Goal: Task Accomplishment & Management: Manage account settings

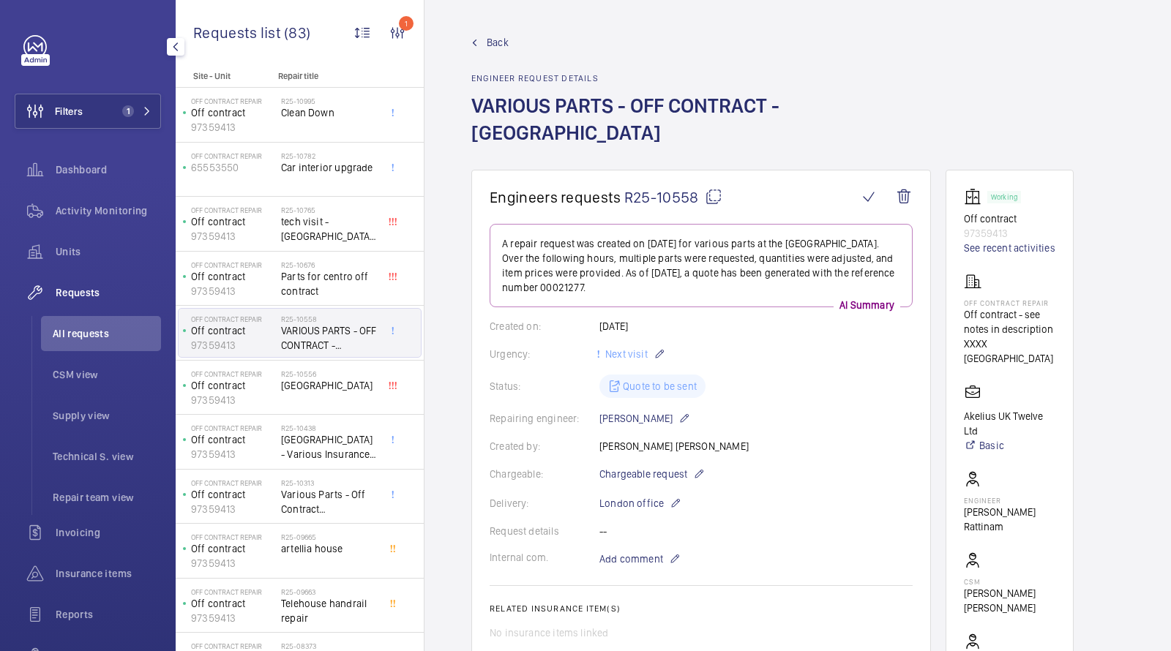
scroll to position [20, 0]
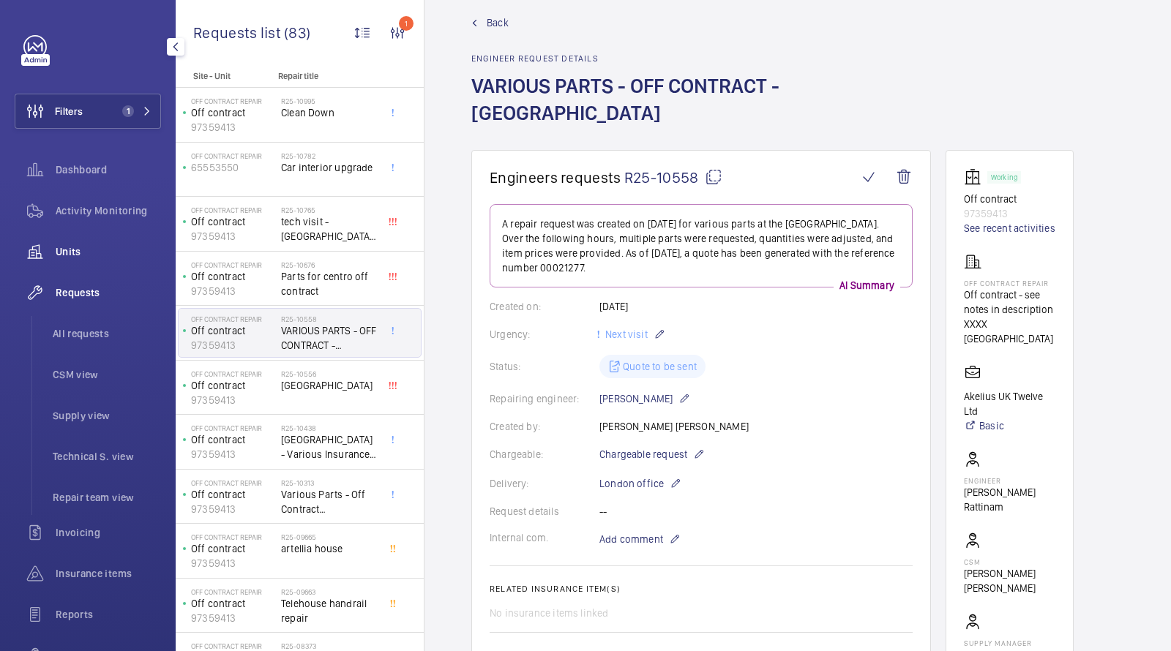
click at [64, 256] on span "Units" at bounding box center [108, 251] width 105 height 15
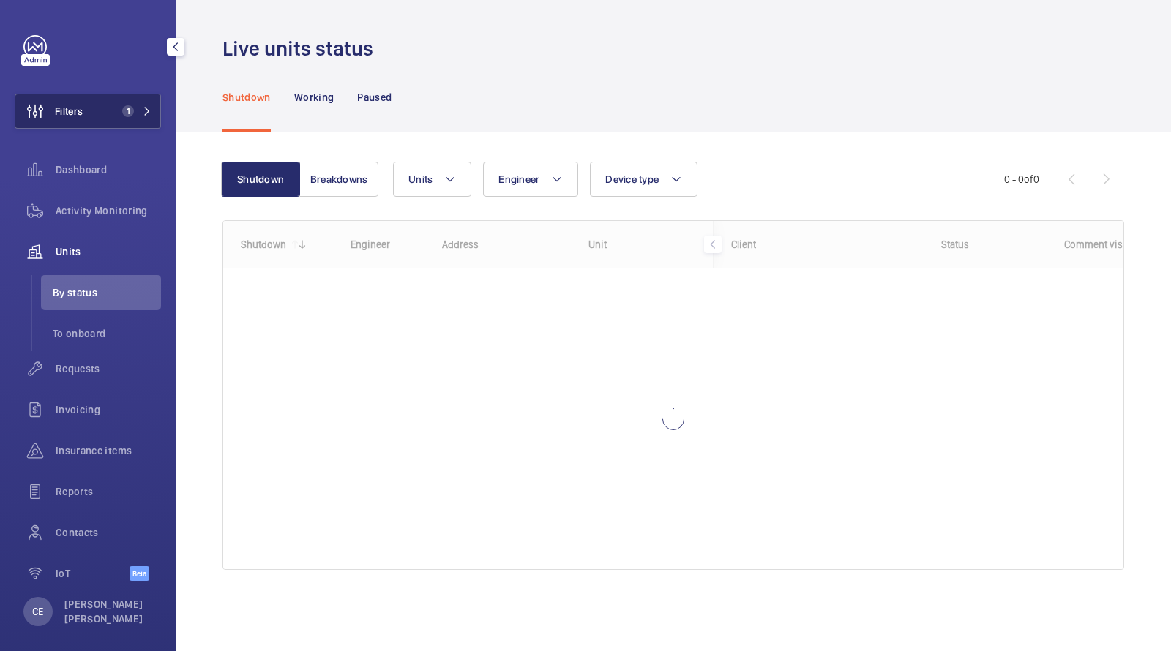
click at [122, 119] on button "Filters 1" at bounding box center [88, 111] width 146 height 35
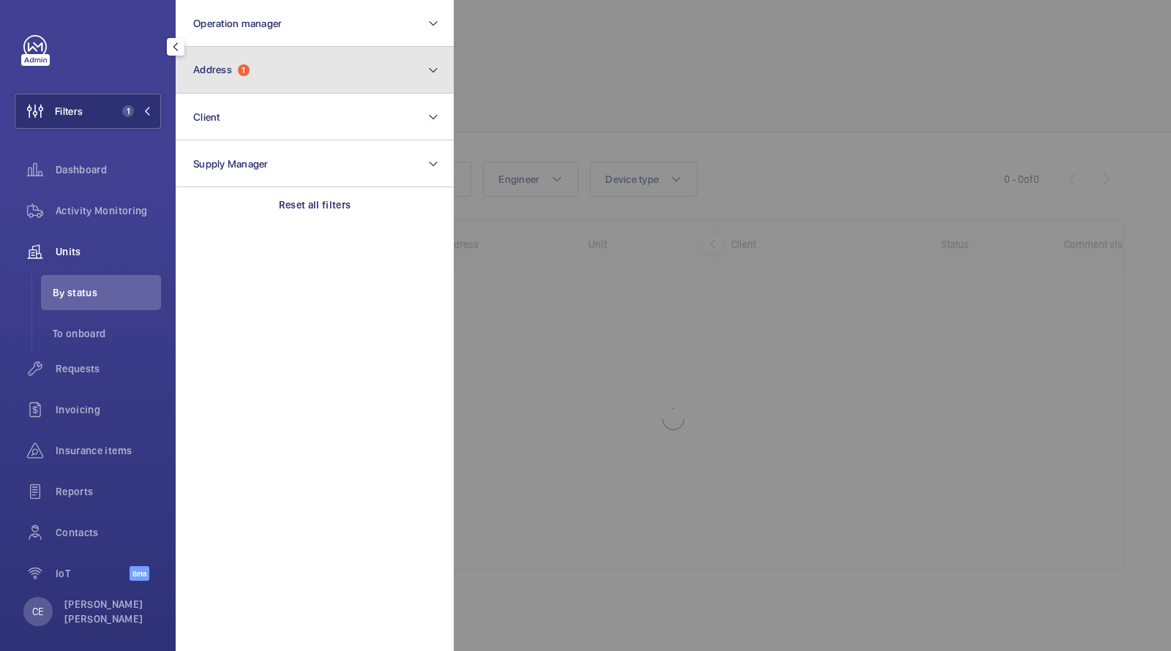
click at [228, 64] on span "Address" at bounding box center [212, 70] width 39 height 12
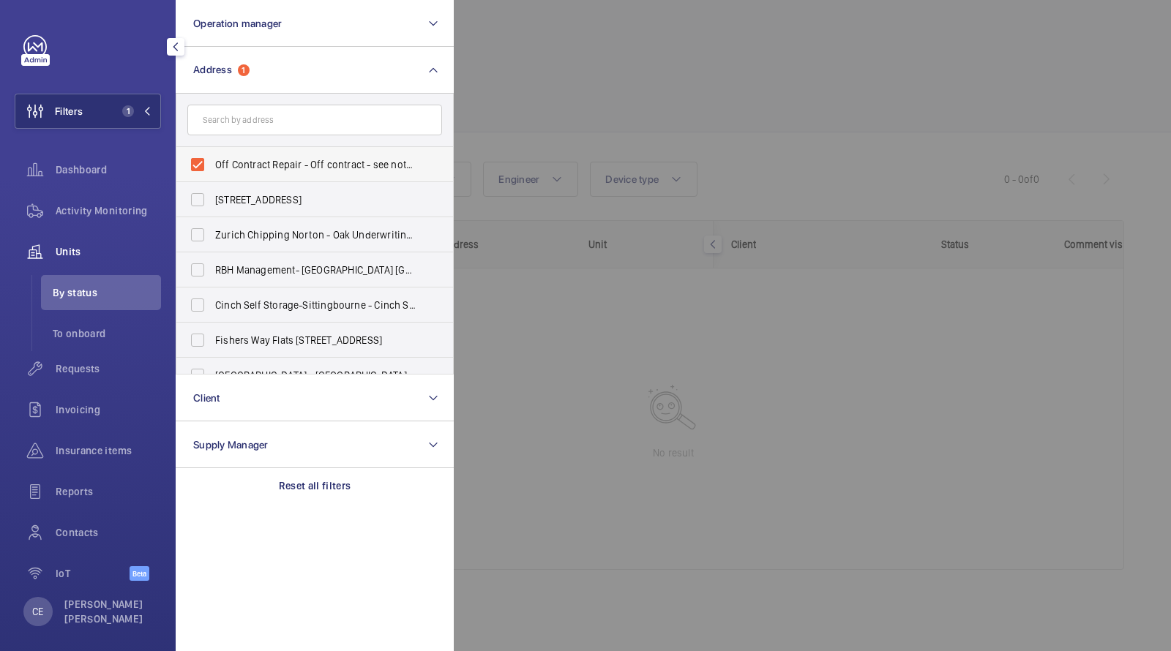
click at [269, 158] on span "Off Contract Repair - Off contract - see notes in description, LONDON XXXX" at bounding box center [315, 164] width 201 height 15
click at [212, 158] on input "Off Contract Repair - Off contract - see notes in description, LONDON XXXX" at bounding box center [197, 164] width 29 height 29
checkbox input "false"
click at [252, 126] on input "text" at bounding box center [314, 120] width 255 height 31
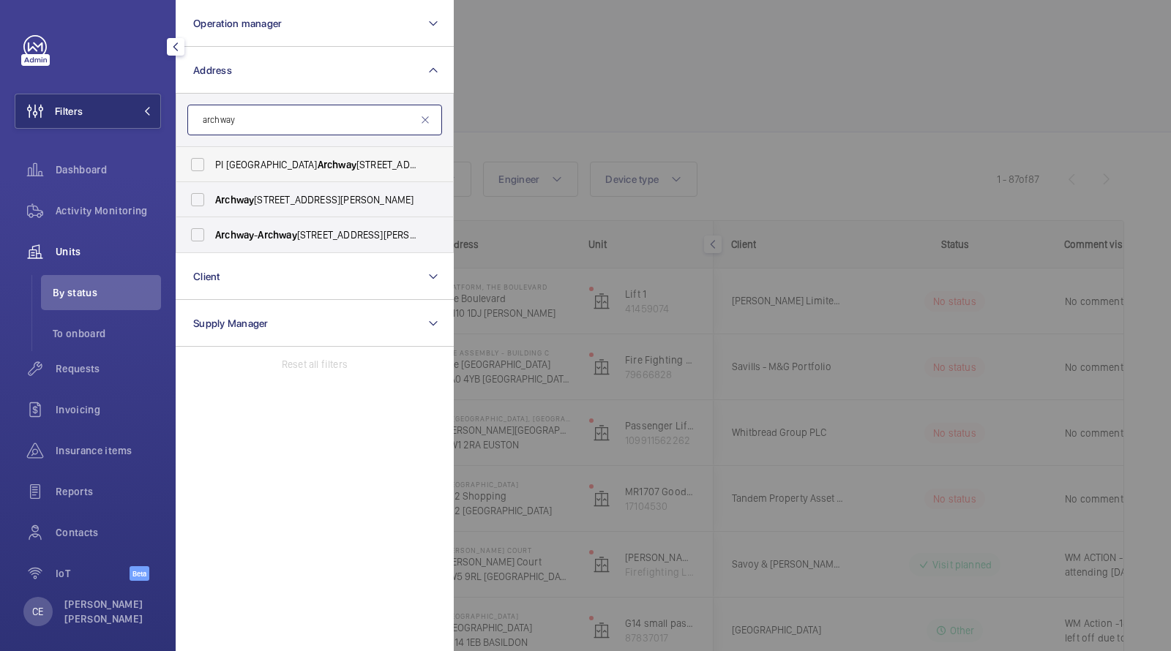
type input "archway"
click at [318, 162] on span "Archway" at bounding box center [337, 165] width 39 height 12
click at [212, 162] on input "PI London Archway - Hamlyn House, LONDON N19 5DD" at bounding box center [197, 164] width 29 height 29
checkbox input "true"
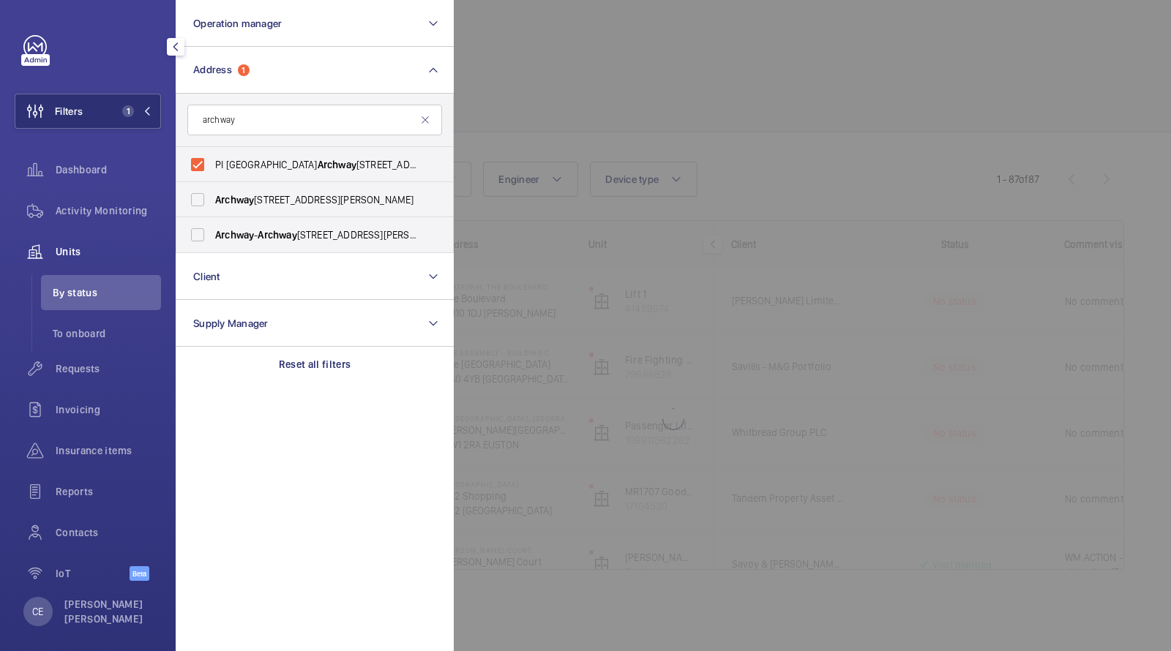
click at [635, 108] on div at bounding box center [1039, 325] width 1171 height 651
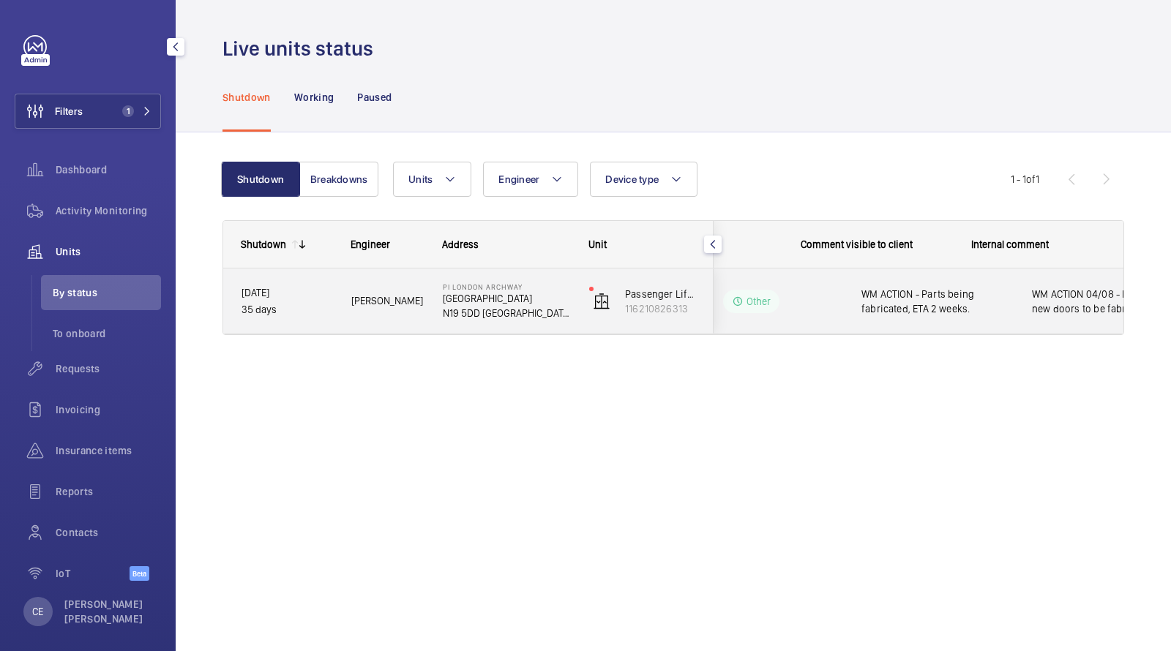
scroll to position [0, 263]
click at [842, 299] on span "WM ACTION - Parts being fabricated, ETA 2 weeks." at bounding box center [877, 301] width 152 height 29
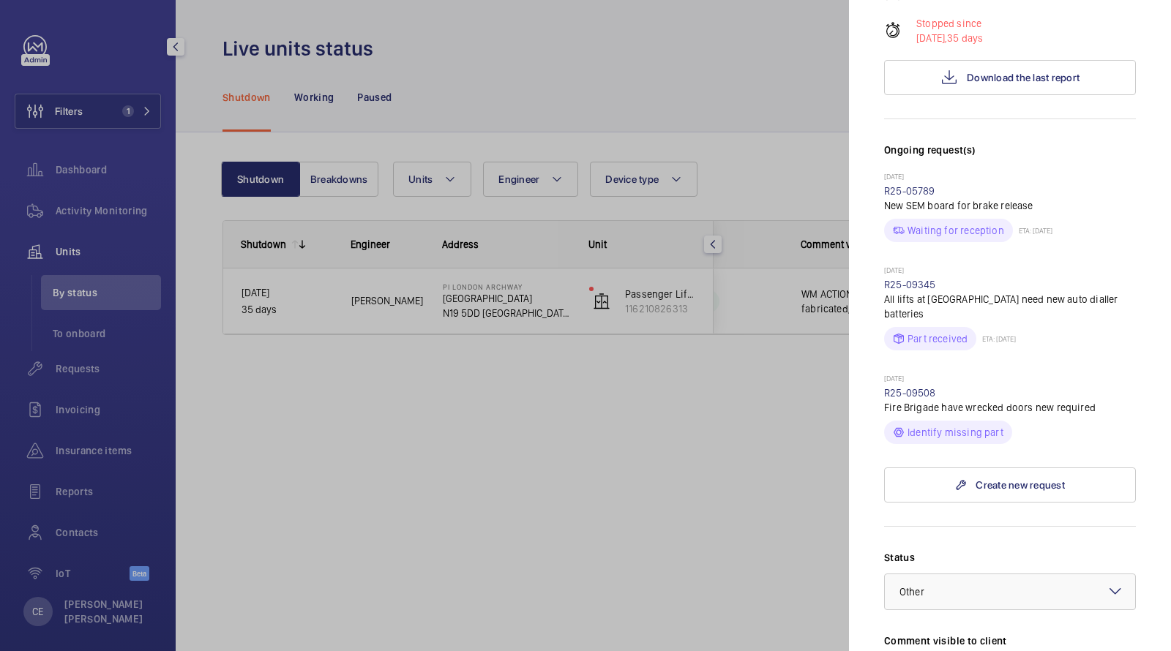
scroll to position [333, 0]
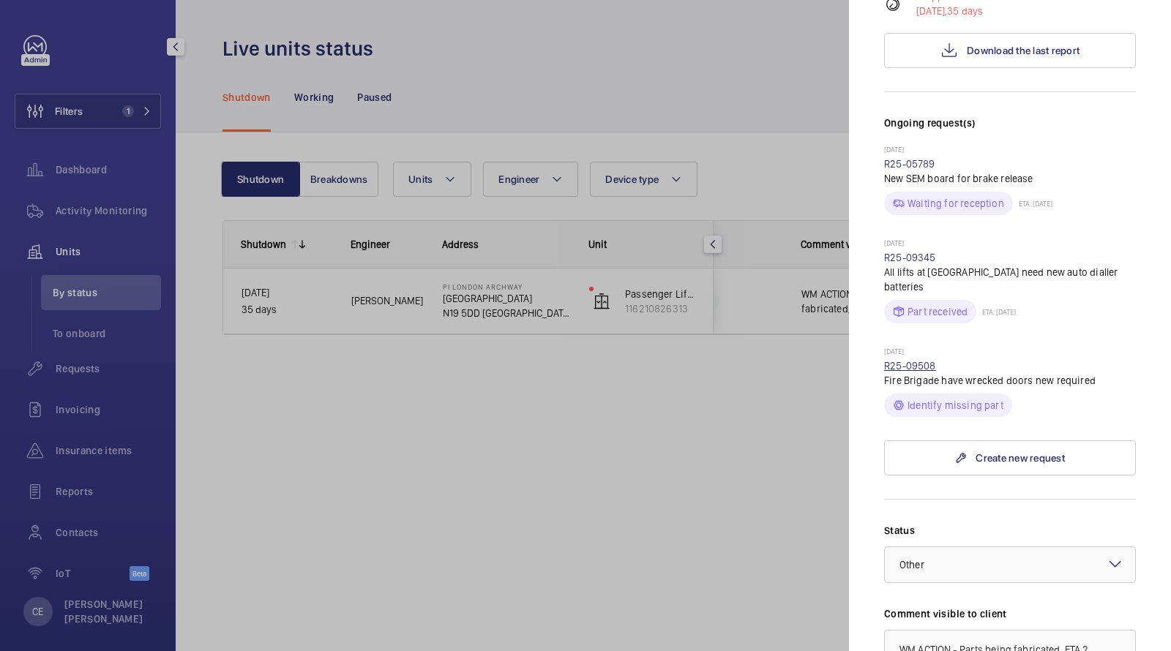
click at [916, 360] on link "R25-09508" at bounding box center [910, 366] width 52 height 12
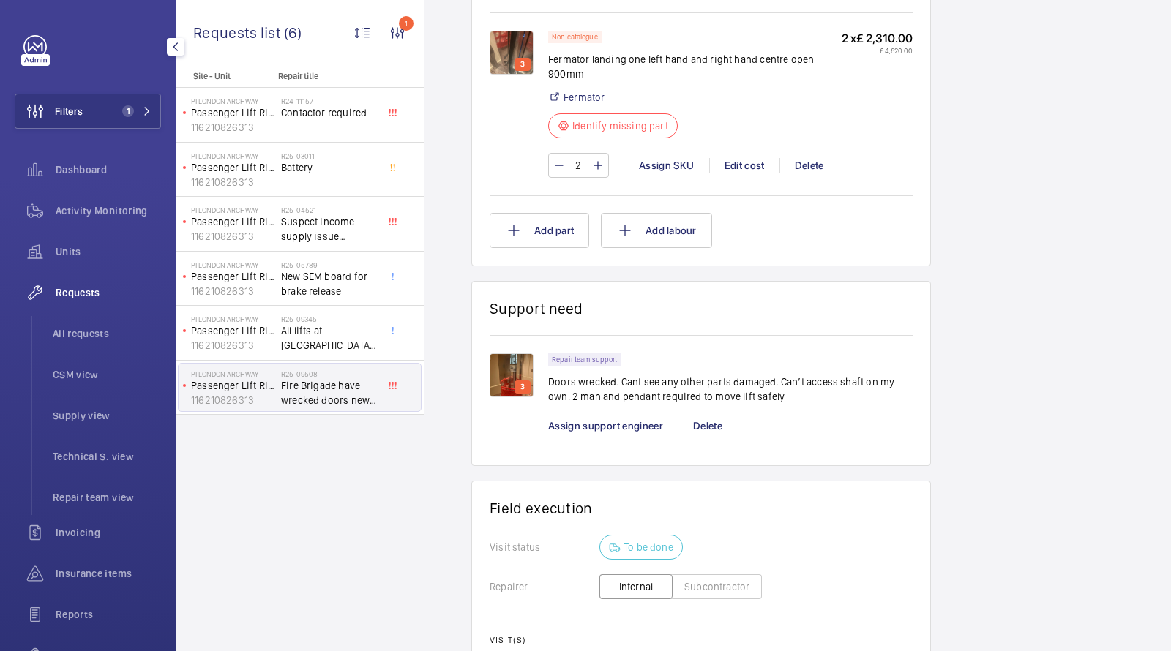
scroll to position [1027, 0]
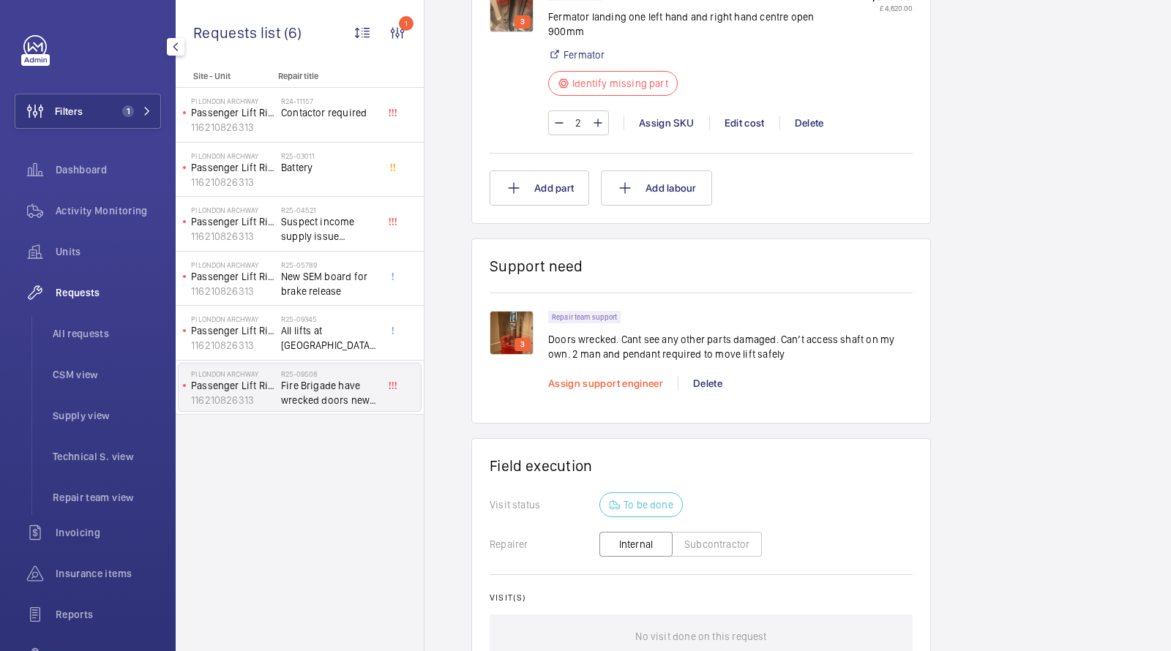
click at [597, 378] on span "Assign support engineer" at bounding box center [605, 384] width 115 height 12
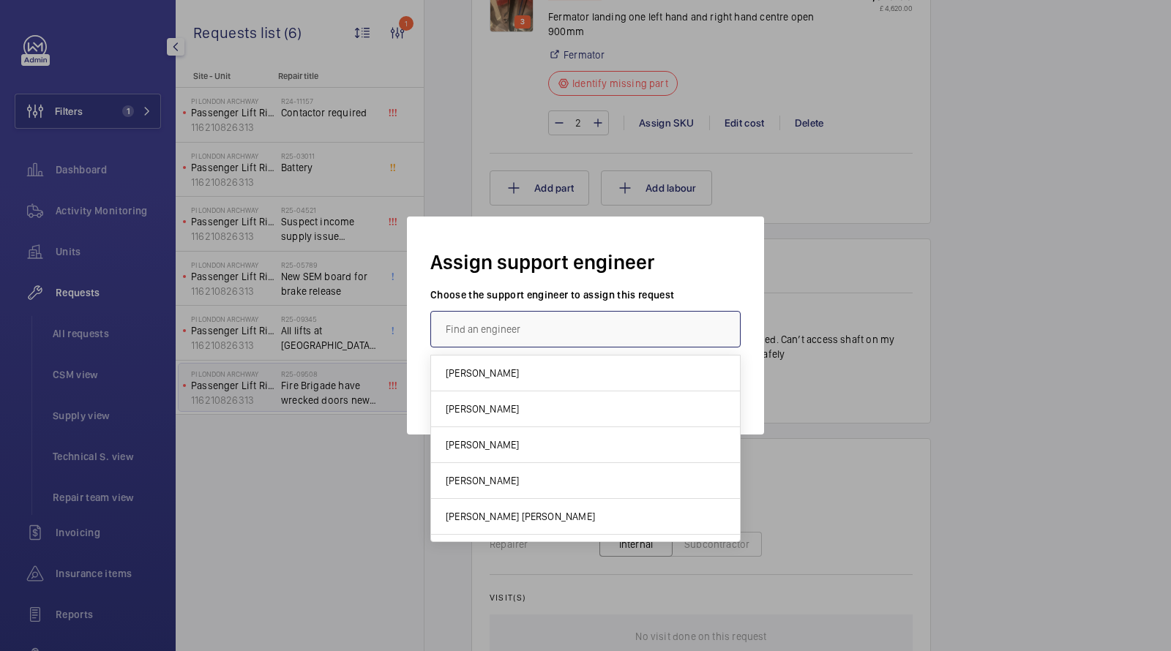
click at [572, 329] on input "text" at bounding box center [585, 329] width 310 height 37
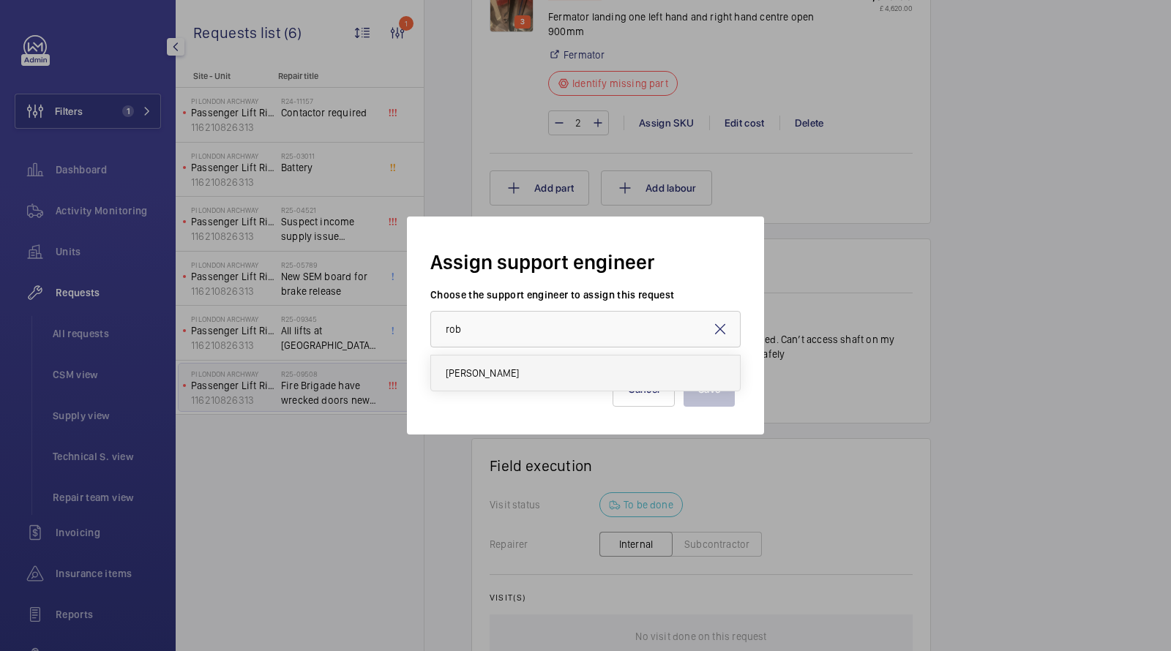
click at [547, 375] on mat-option "Rob Smith" at bounding box center [585, 373] width 309 height 35
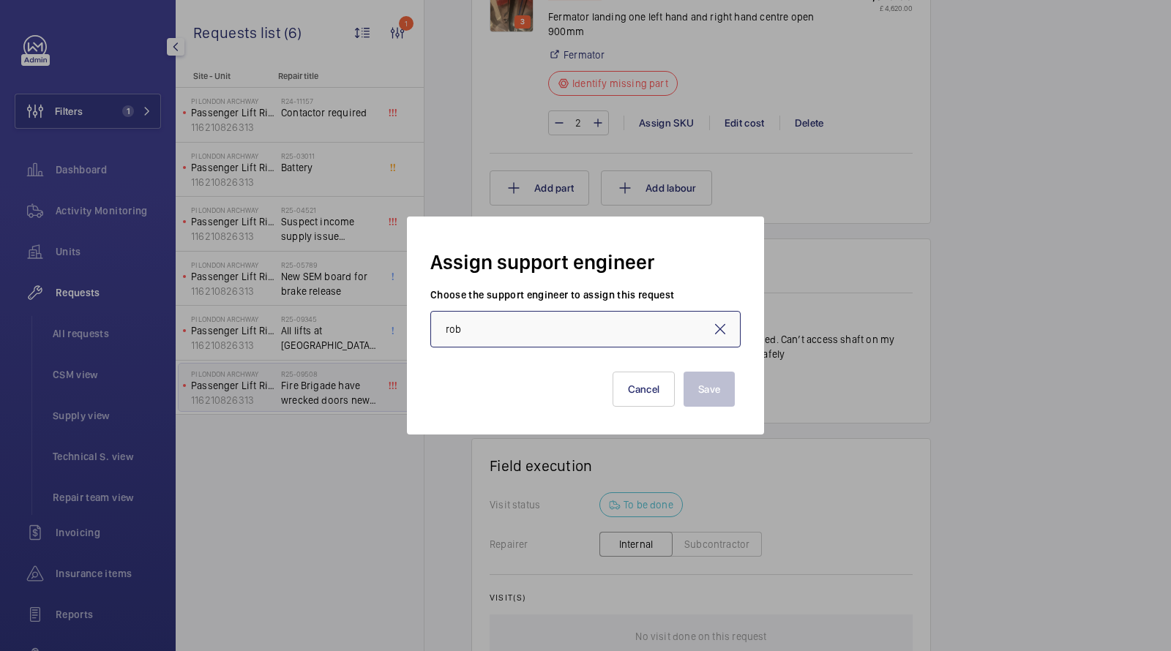
type input "Rob Smith"
click at [698, 383] on button "Save" at bounding box center [709, 389] width 51 height 35
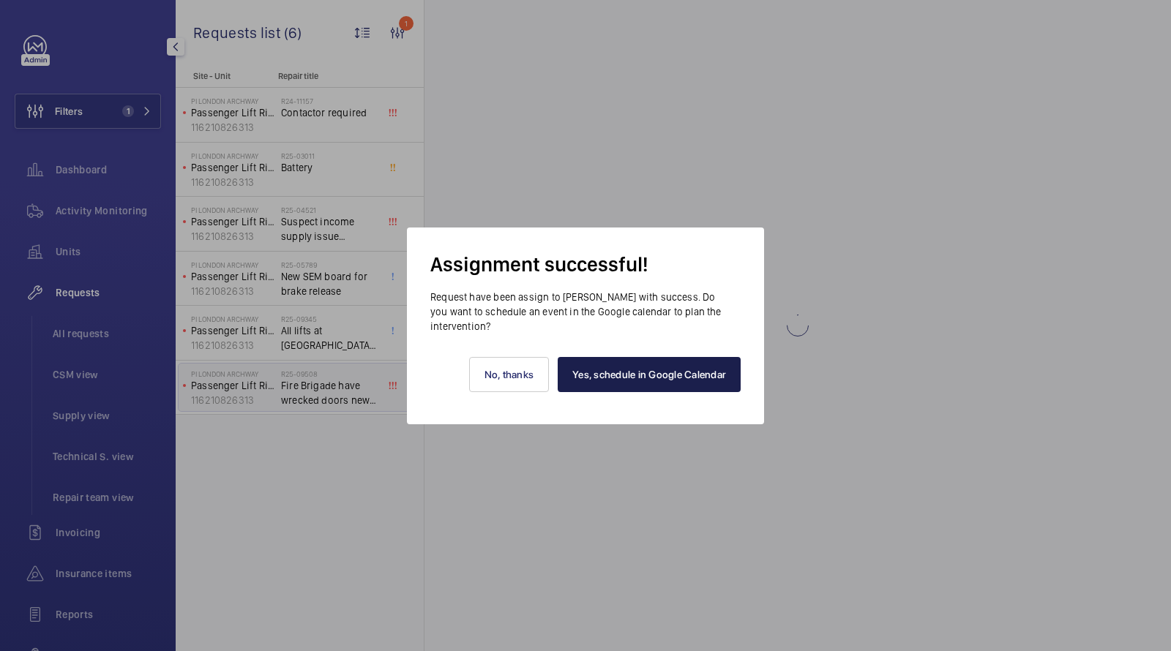
click at [624, 372] on link "Yes, schedule in Google Calendar" at bounding box center [649, 374] width 183 height 35
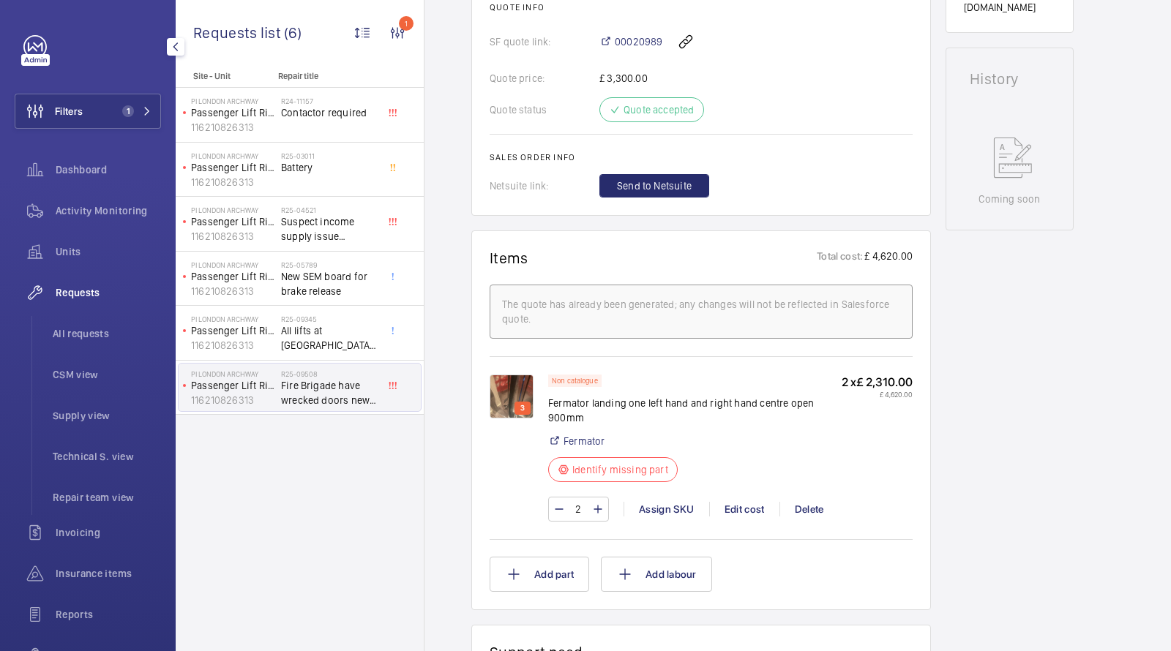
scroll to position [283, 0]
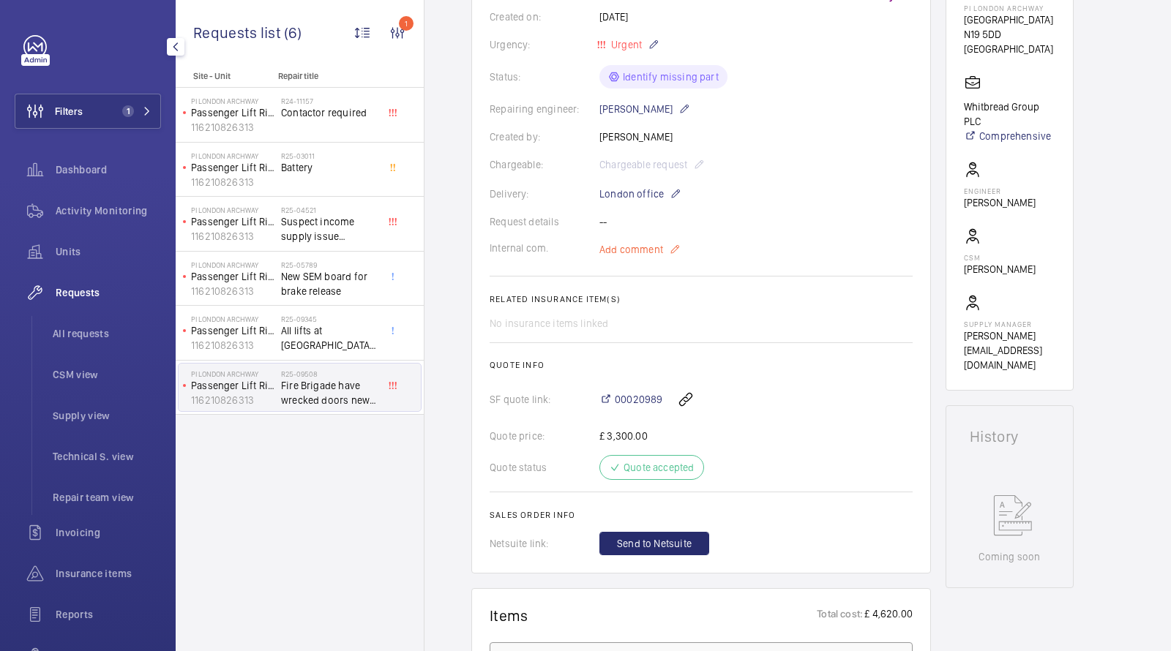
click at [645, 246] on span "Add comment" at bounding box center [631, 249] width 64 height 15
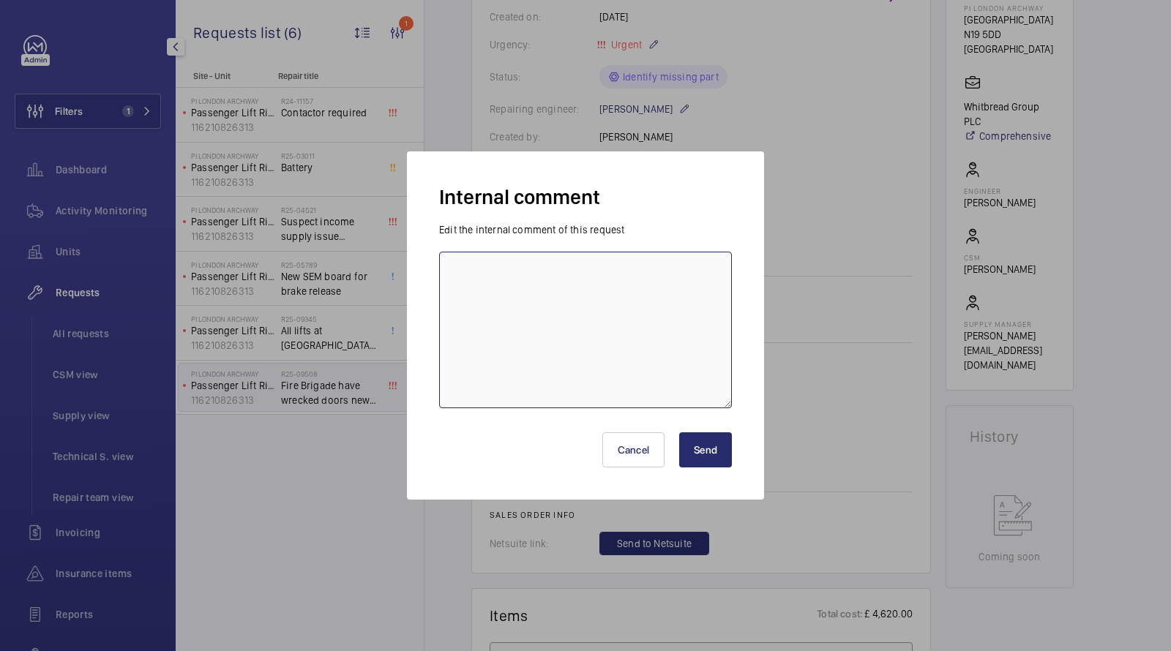
click at [536, 285] on textarea at bounding box center [585, 330] width 293 height 157
type textarea "Rob booked in for 21st August, CE"
click at [708, 452] on button "Send" at bounding box center [705, 450] width 53 height 35
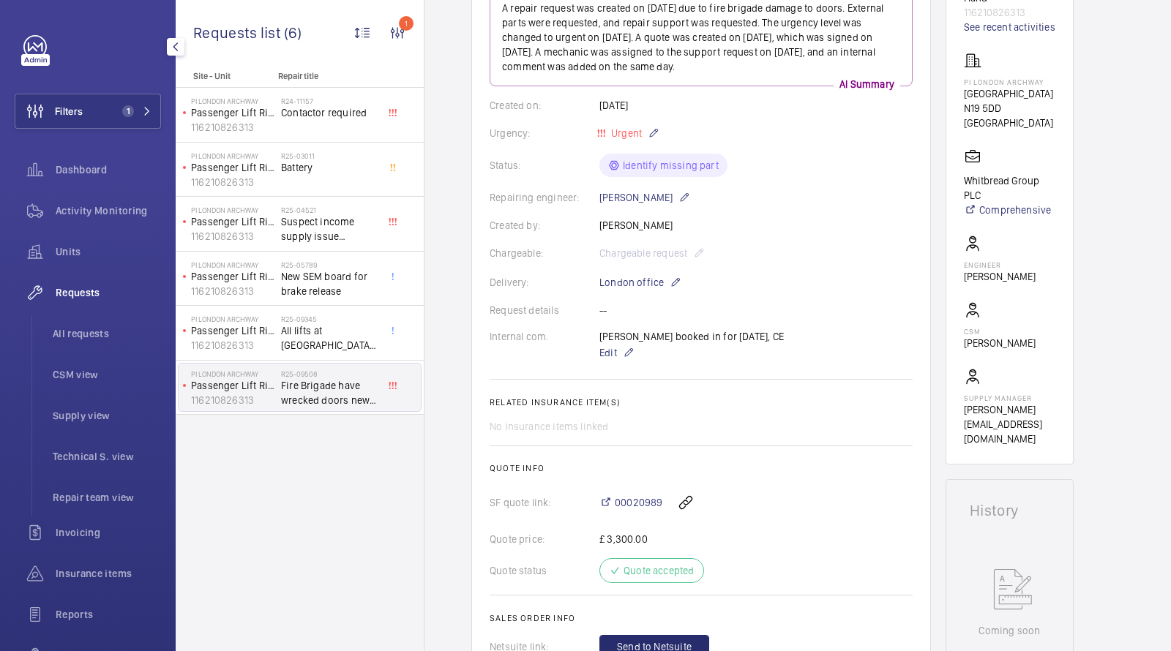
scroll to position [198, 0]
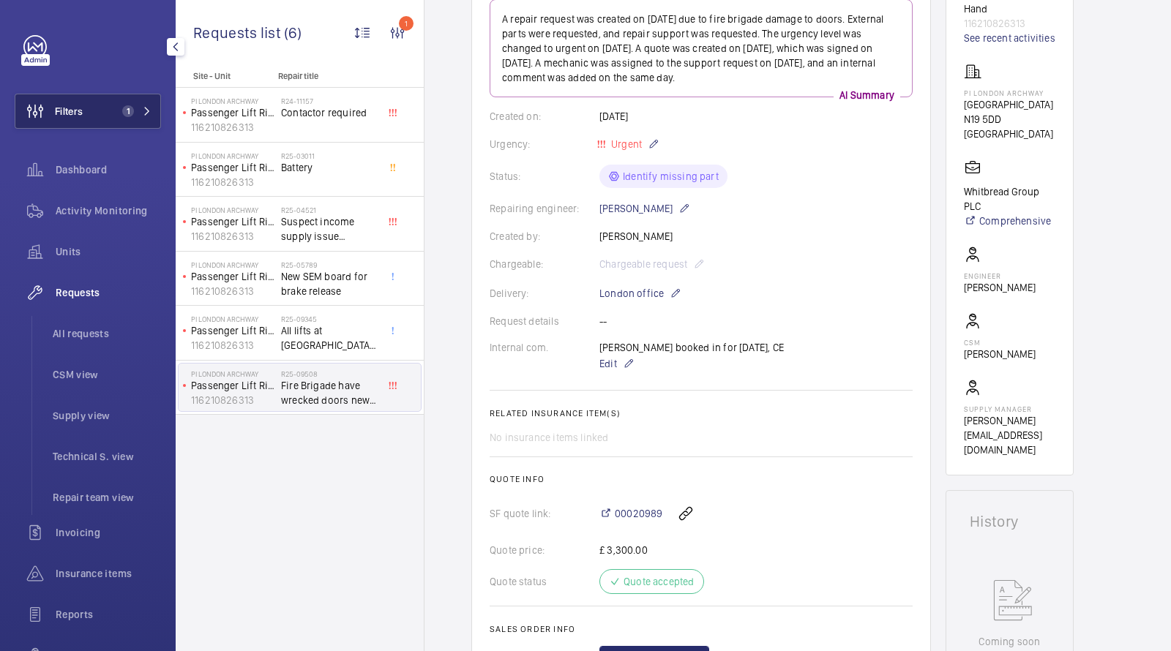
click at [106, 94] on button "Filters 1" at bounding box center [88, 111] width 146 height 35
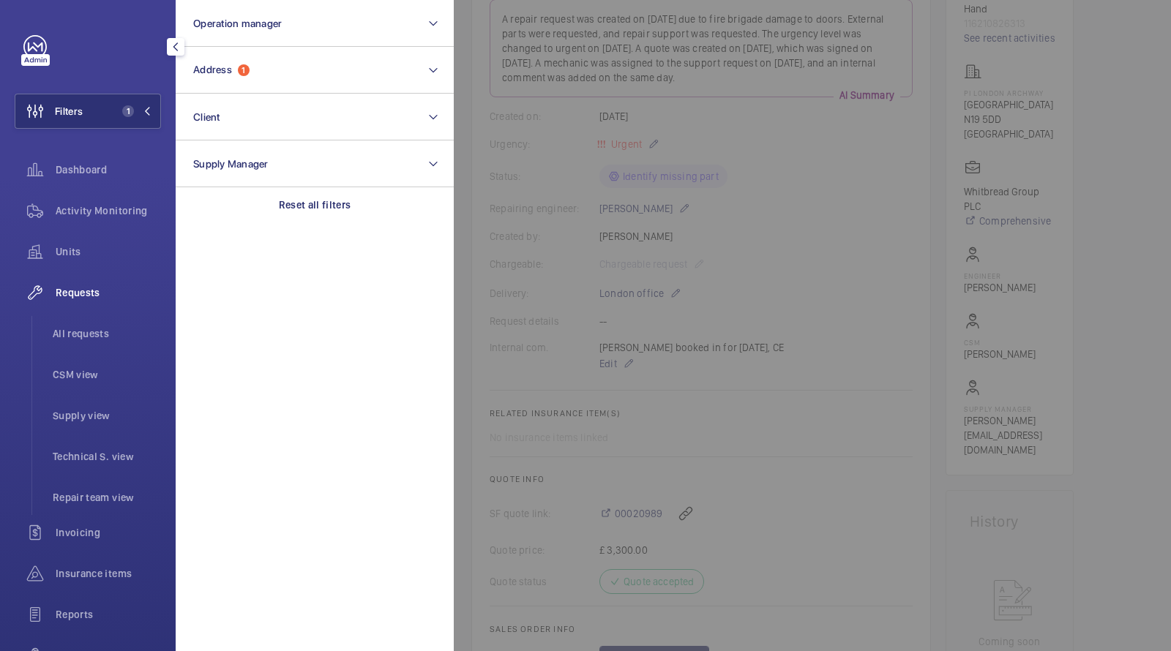
click at [130, 116] on span "1" at bounding box center [128, 111] width 12 height 12
click at [223, 75] on p "Site - Unit" at bounding box center [224, 76] width 97 height 10
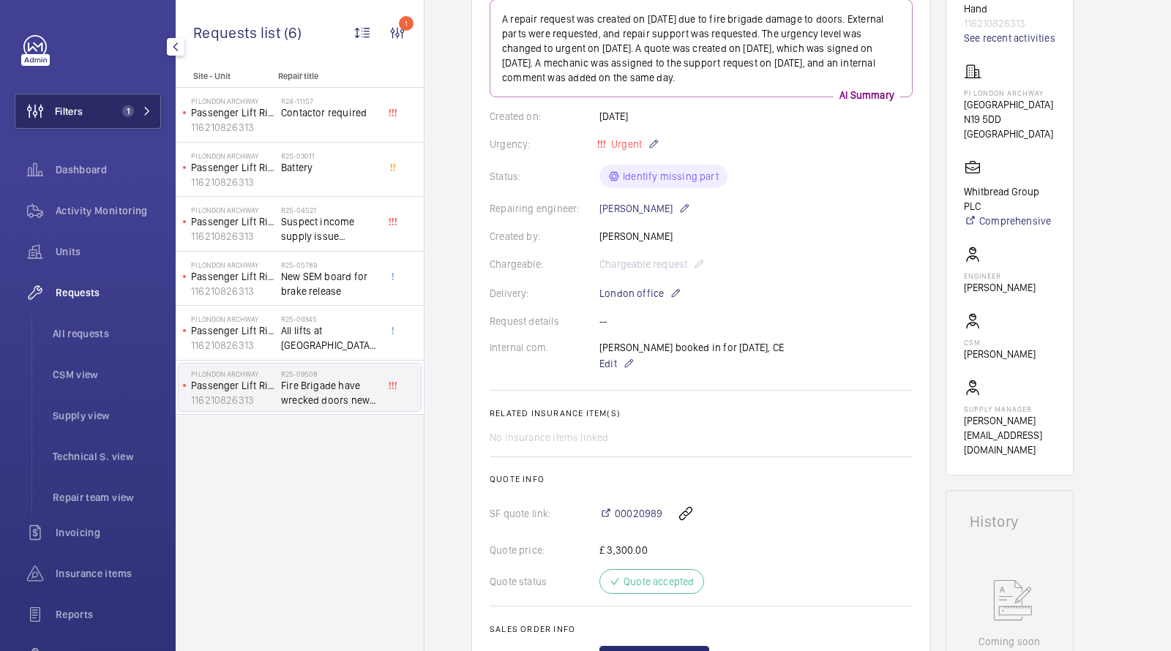
click at [112, 124] on button "Filters 1" at bounding box center [88, 111] width 146 height 35
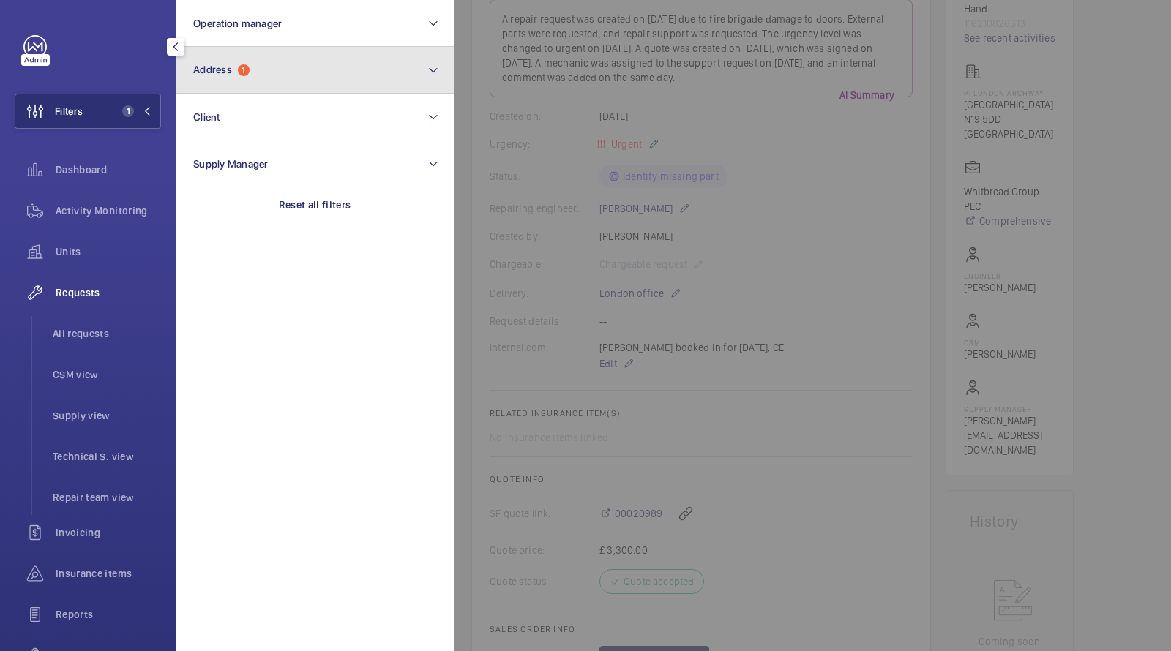
click at [258, 91] on button "Address 1" at bounding box center [315, 70] width 278 height 47
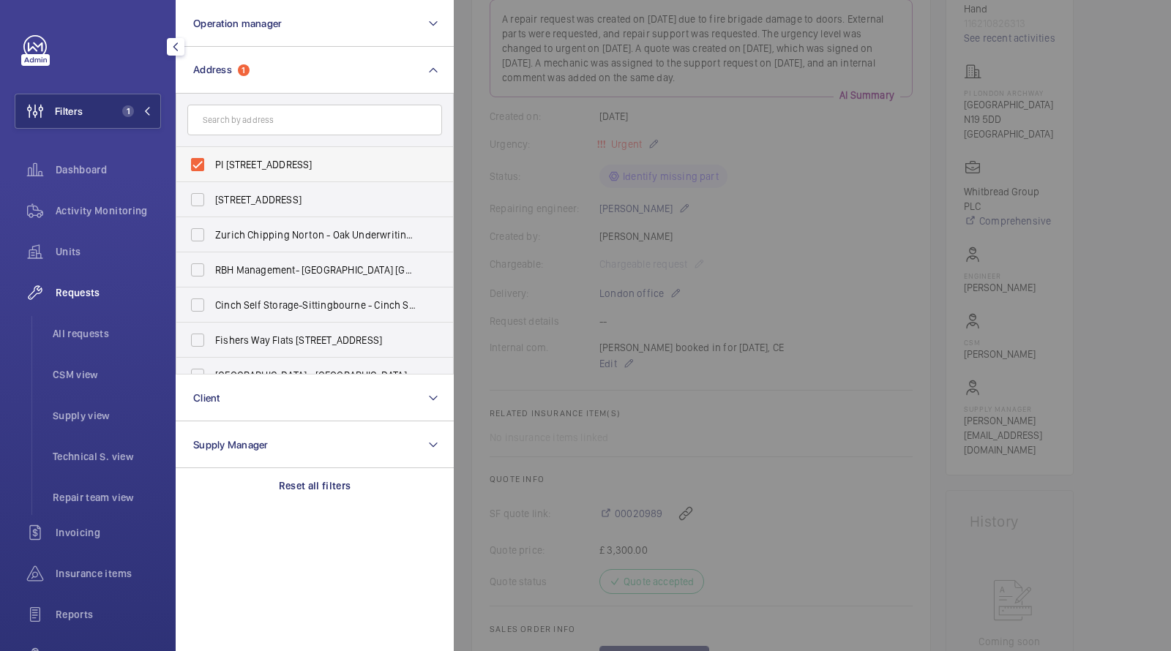
click at [254, 162] on span "PI London Archway - Hamlyn House, LONDON N19 5DD" at bounding box center [315, 164] width 201 height 15
click at [212, 162] on input "PI London Archway - Hamlyn House, LONDON N19 5DD" at bounding box center [197, 164] width 29 height 29
checkbox input "false"
click at [254, 123] on input "text" at bounding box center [314, 120] width 255 height 31
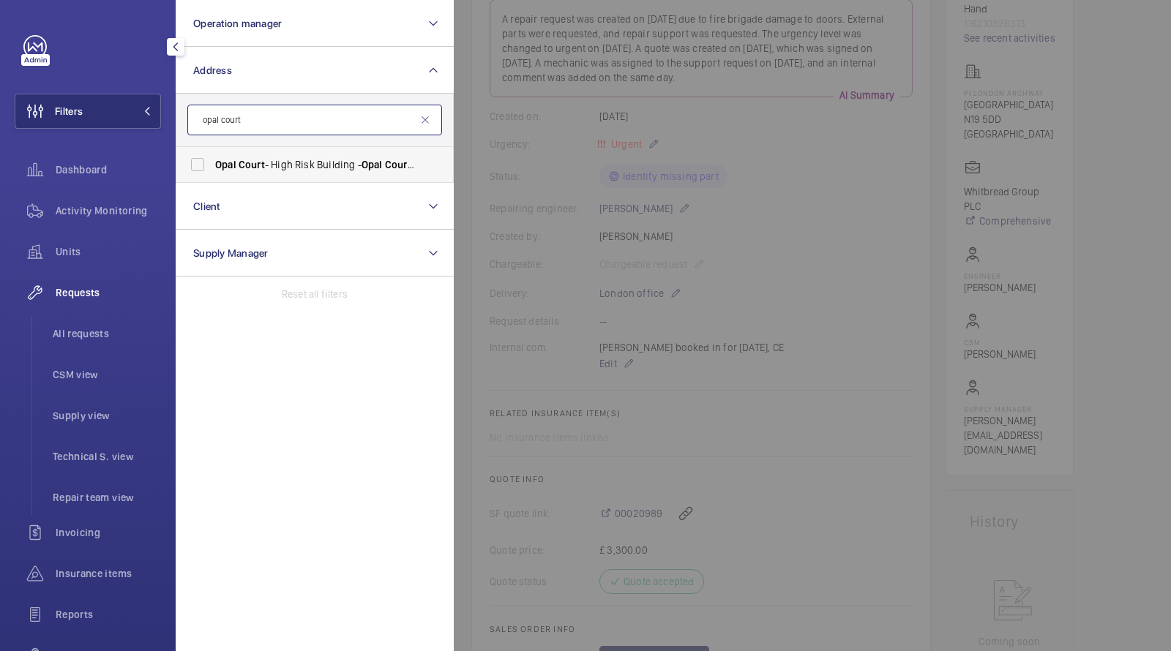
type input "opal court"
click at [272, 167] on span "Opal Court - High Risk Building - Opal Court , LONDON E15 2FZ" at bounding box center [315, 164] width 201 height 15
click at [212, 167] on input "Opal Court - High Risk Building - Opal Court , LONDON E15 2FZ" at bounding box center [197, 164] width 29 height 29
checkbox input "true"
click at [89, 237] on div "Units" at bounding box center [88, 251] width 146 height 35
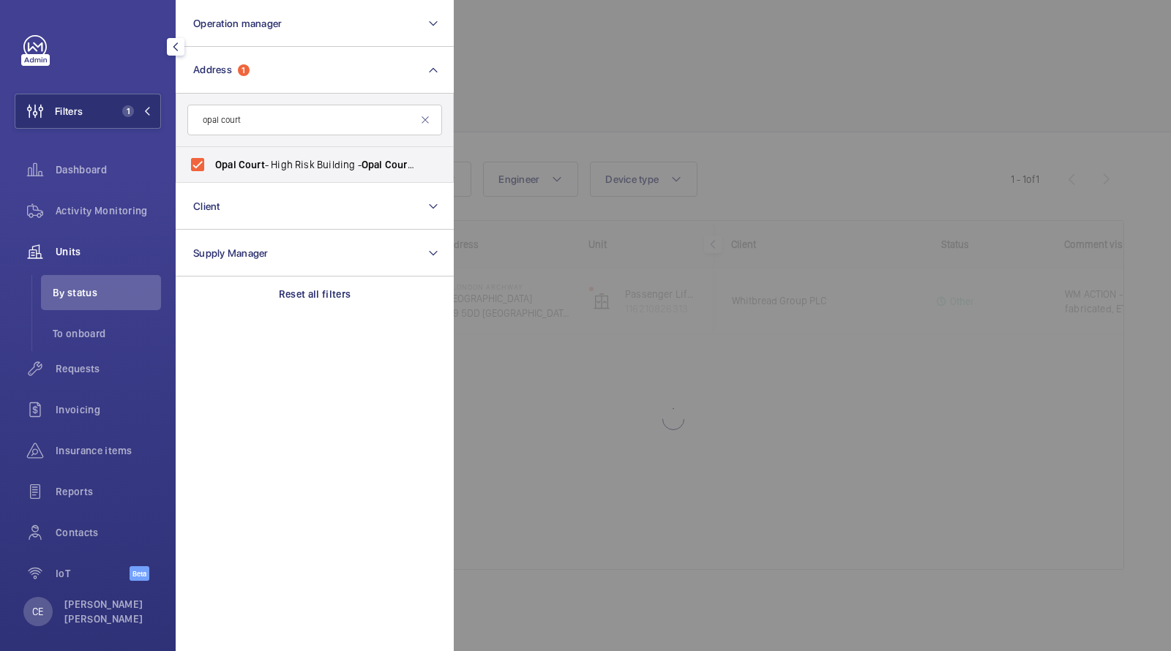
click at [587, 95] on div at bounding box center [1039, 325] width 1171 height 651
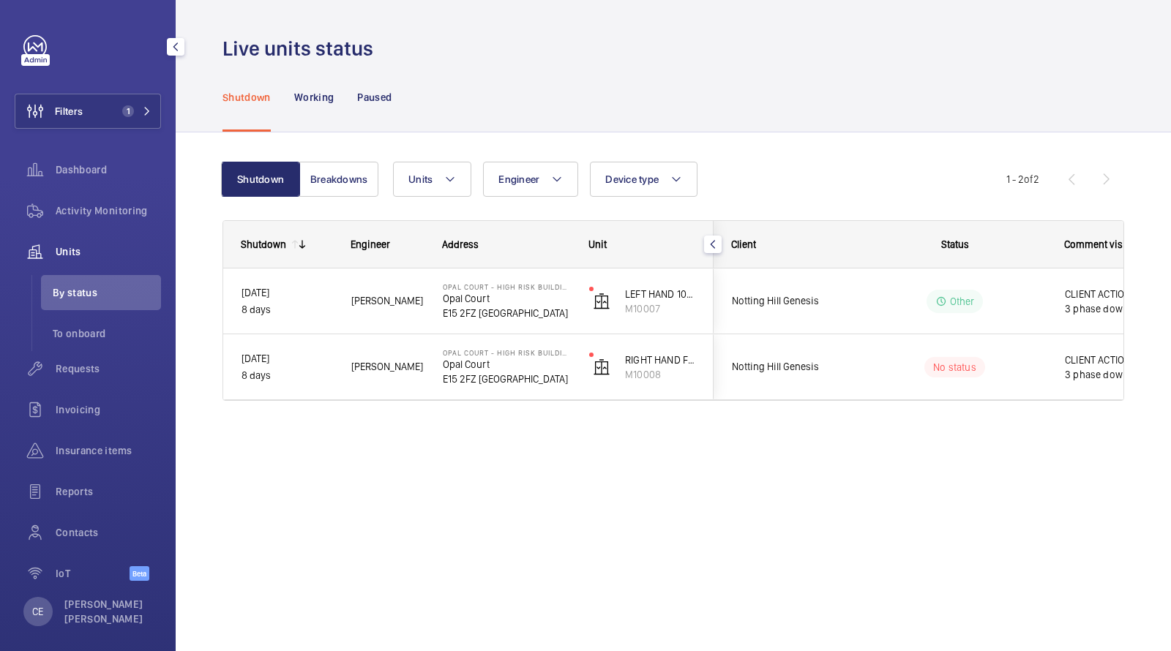
click at [107, 250] on span "Units" at bounding box center [108, 251] width 105 height 15
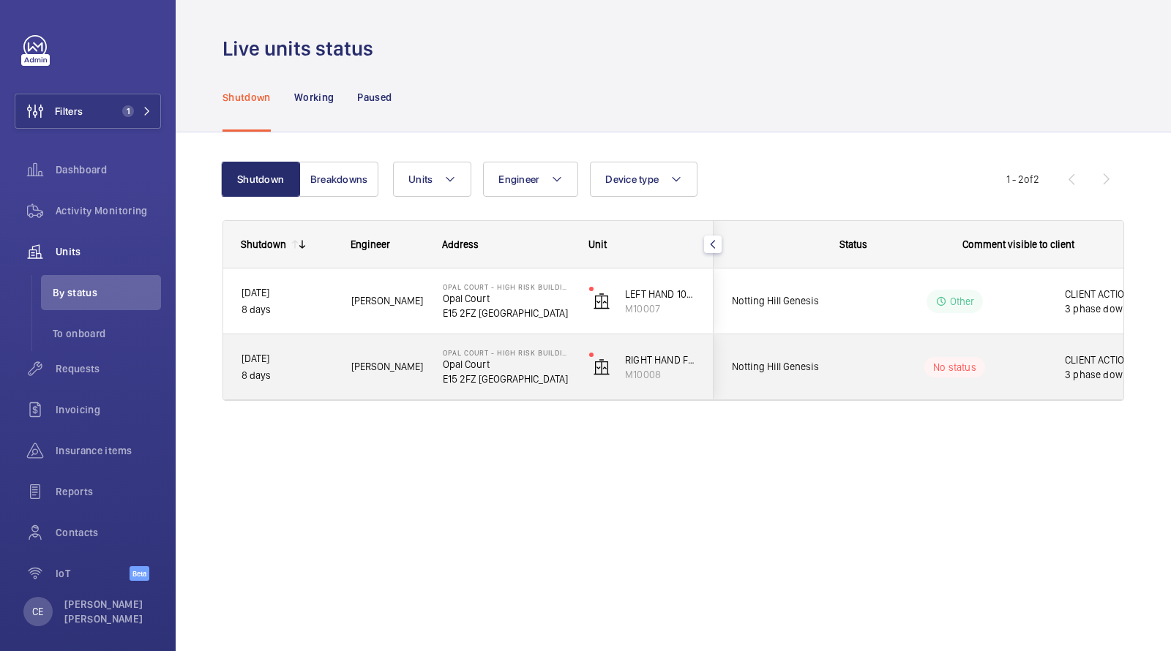
scroll to position [0, 263]
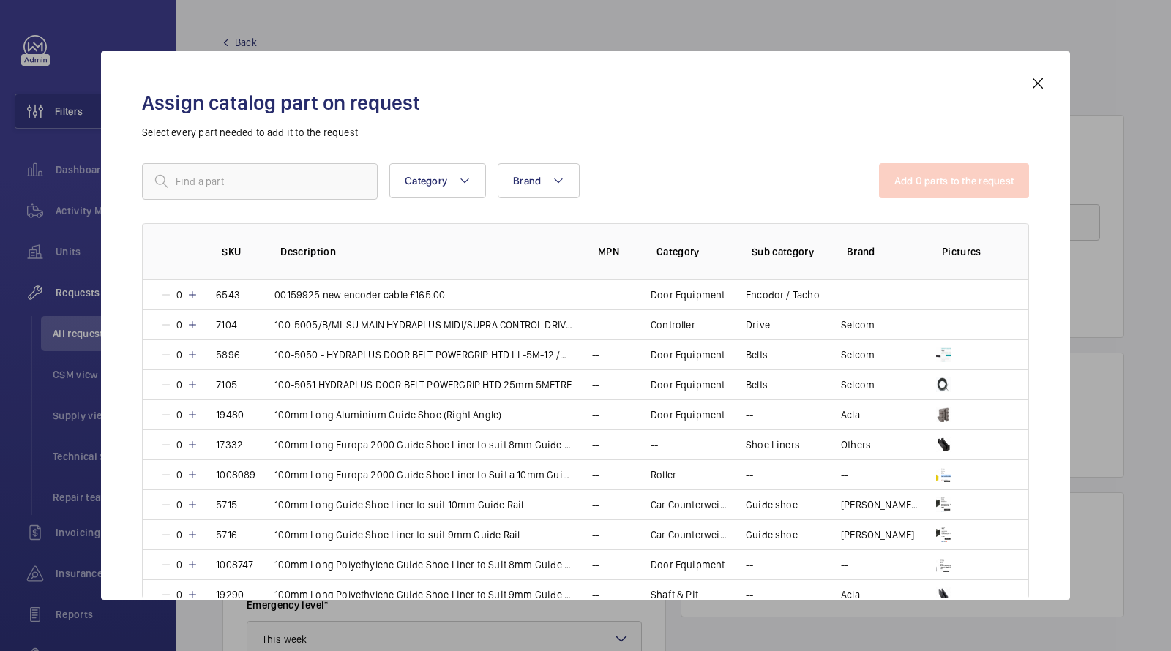
scroll to position [70, 0]
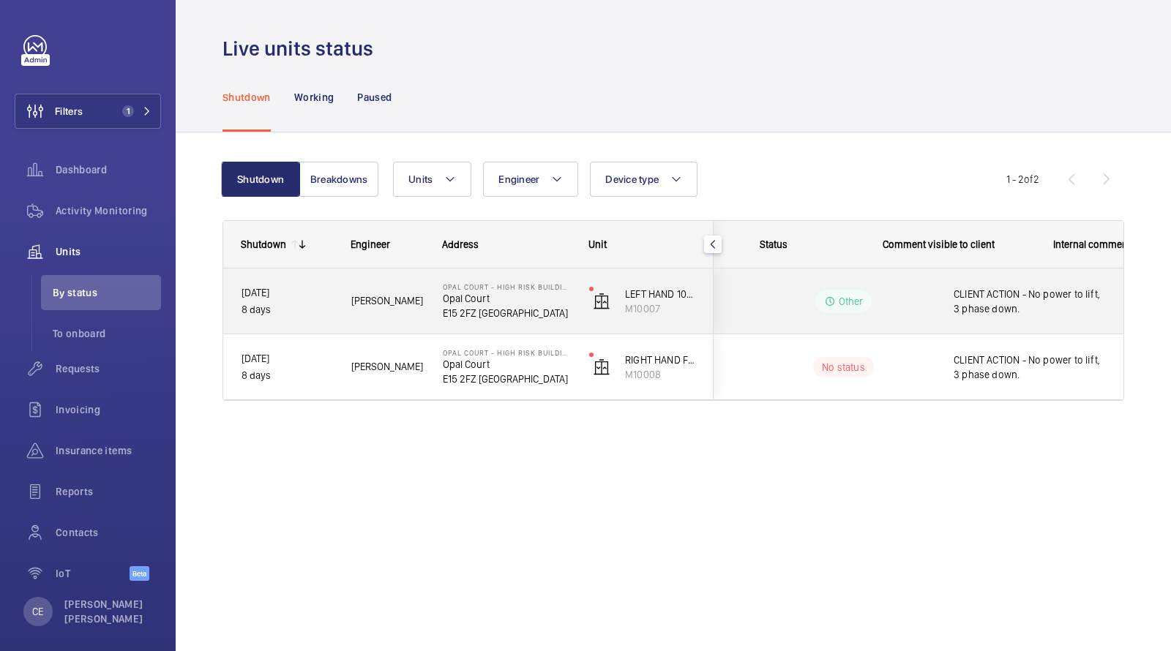
scroll to position [0, 263]
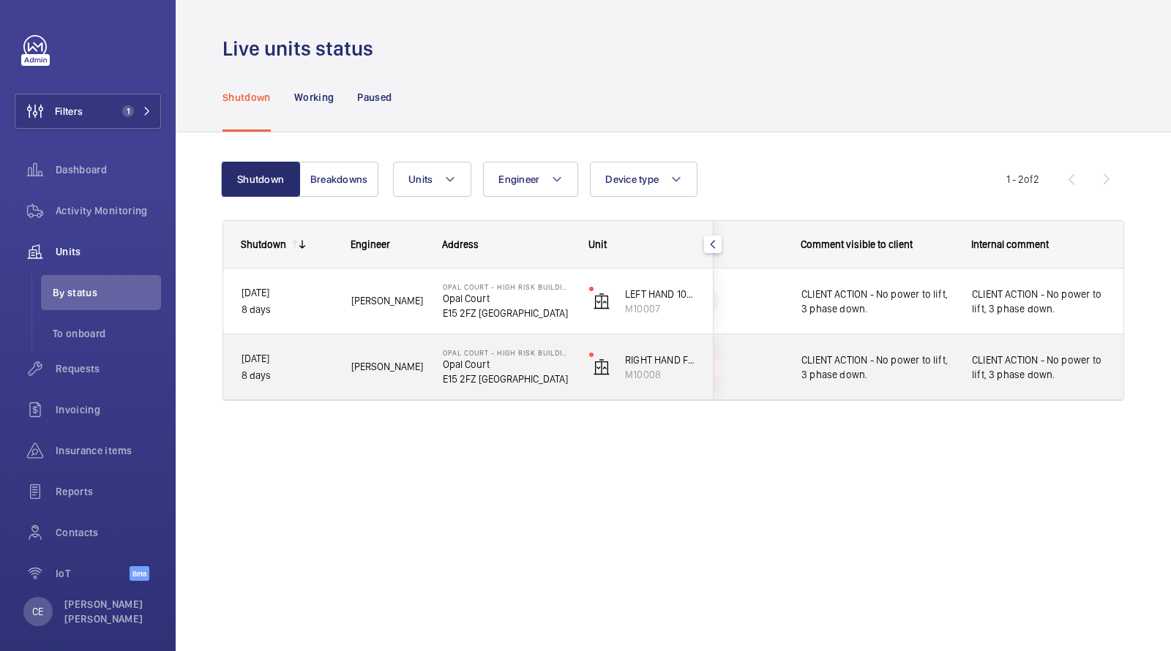
click at [866, 383] on div "CLIENT ACTION - No power to lift, 3 phase down." at bounding box center [877, 368] width 152 height 34
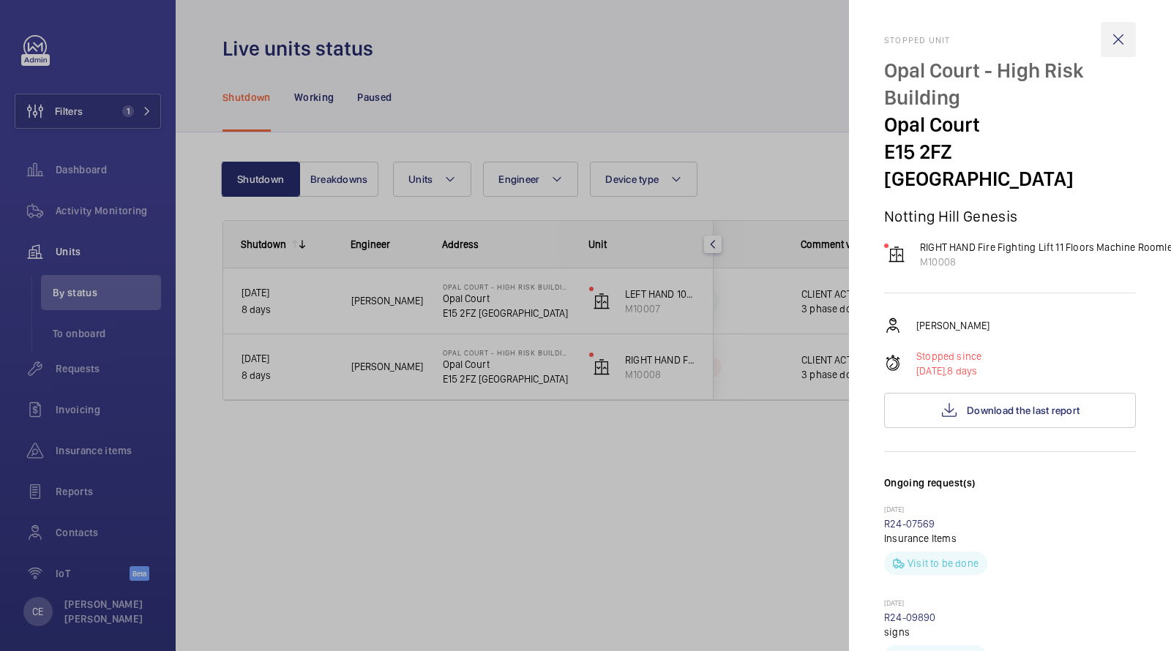
click at [1115, 40] on wm-front-icon-button at bounding box center [1118, 39] width 35 height 35
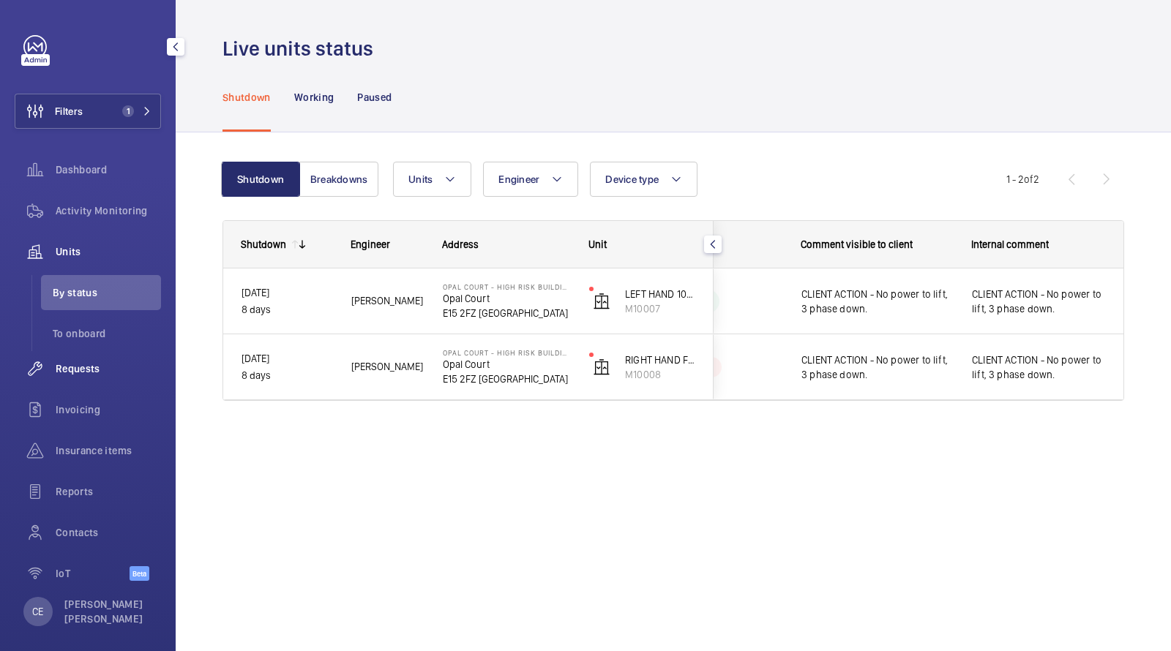
click at [91, 365] on span "Requests" at bounding box center [108, 369] width 105 height 15
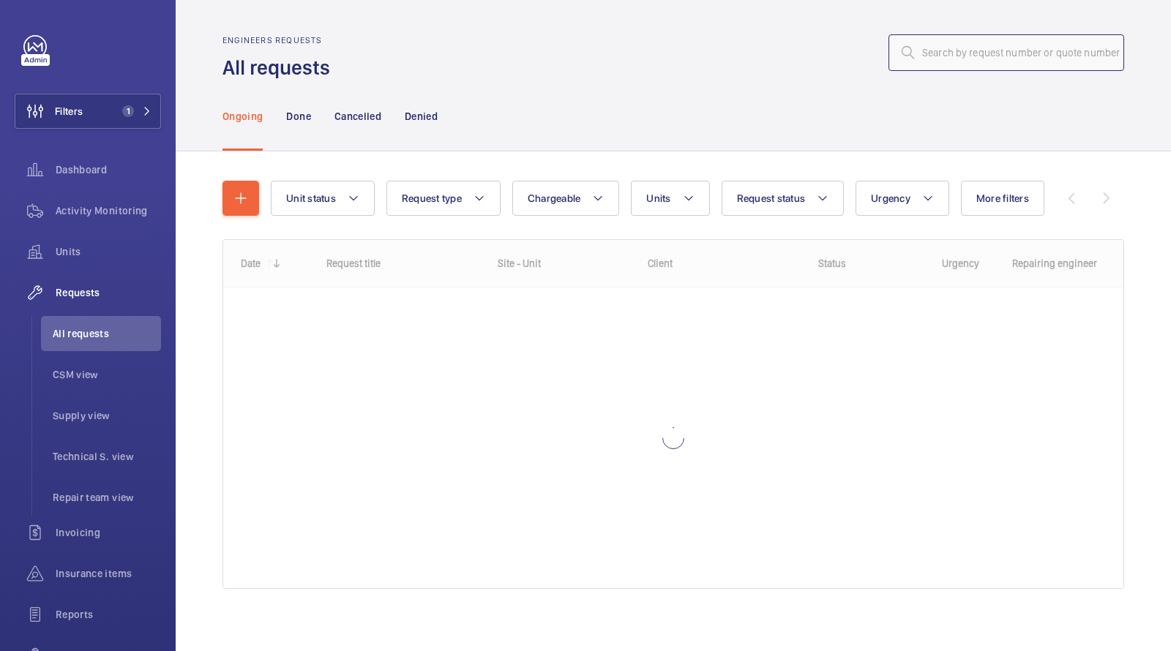
click at [990, 52] on input "text" at bounding box center [1007, 52] width 236 height 37
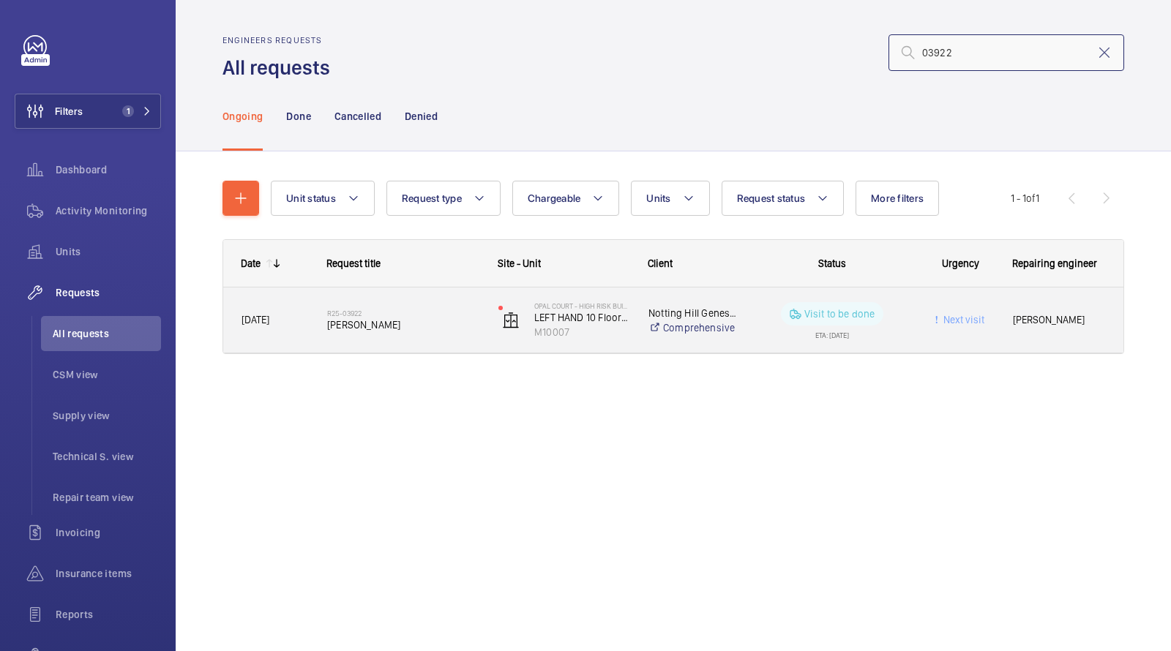
type input "03922"
click at [407, 320] on span "Chris Cole" at bounding box center [403, 325] width 152 height 15
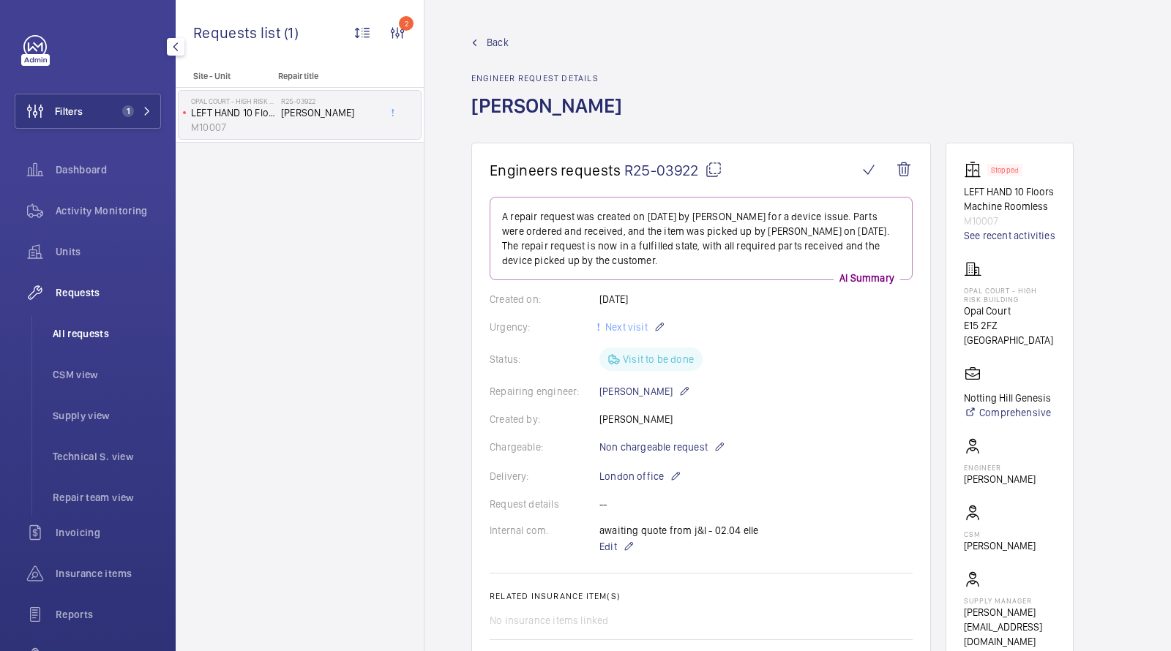
click at [101, 322] on li "All requests" at bounding box center [101, 333] width 120 height 35
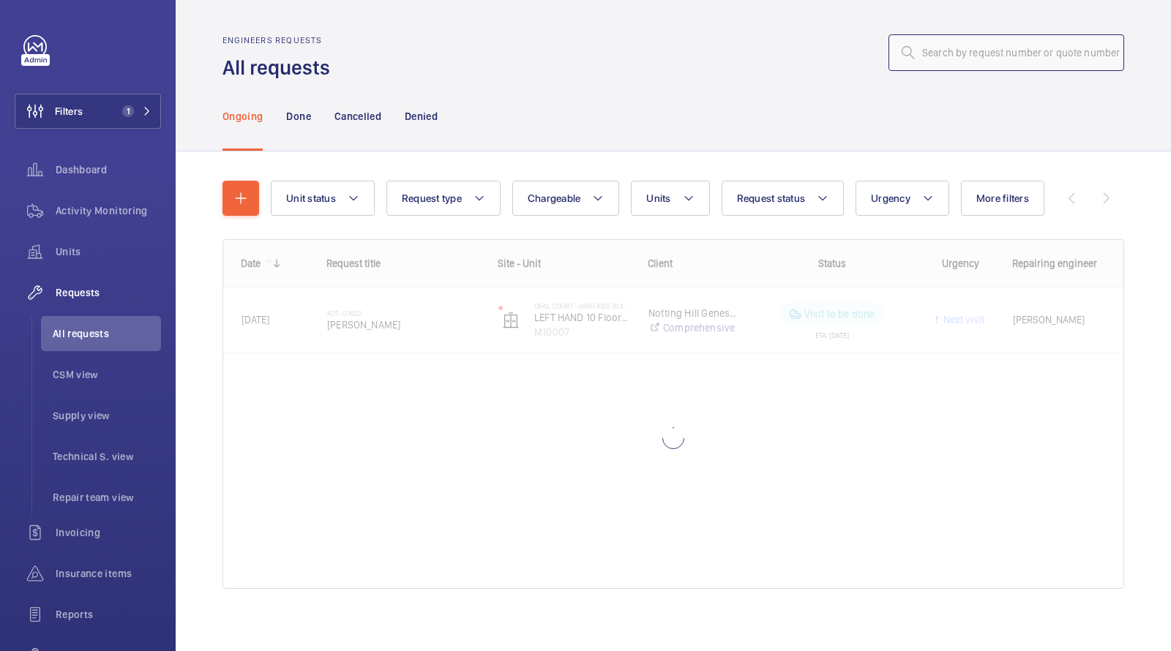
click at [1021, 52] on input "text" at bounding box center [1007, 52] width 236 height 37
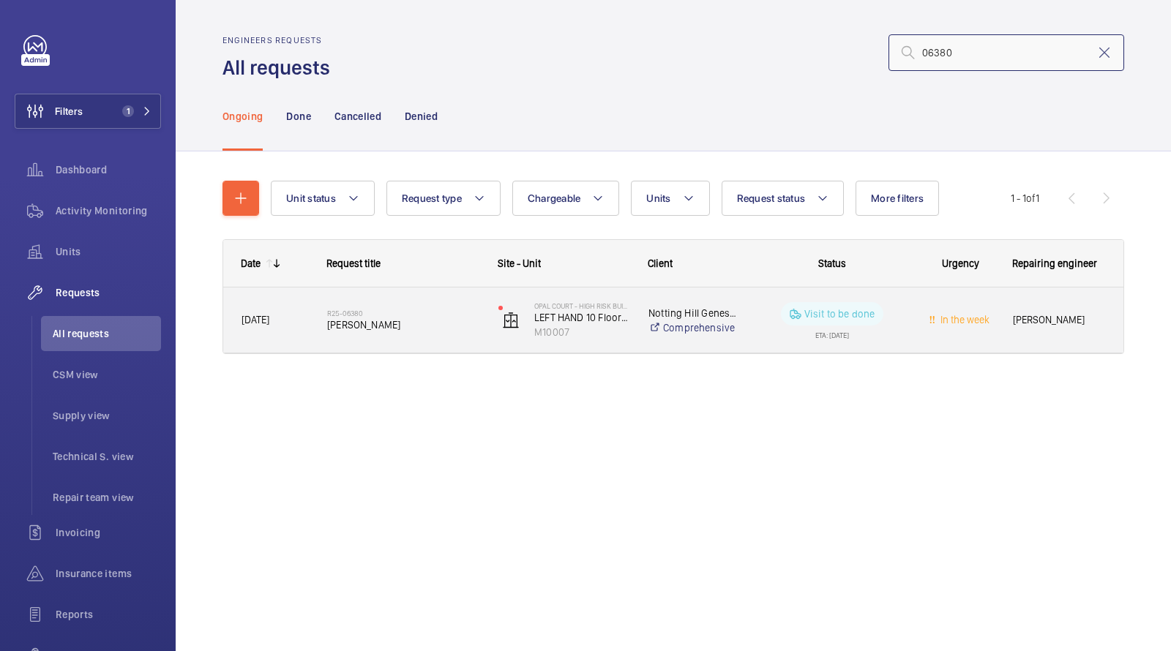
type input "06380"
click at [405, 315] on h2 "R25-06380" at bounding box center [403, 313] width 152 height 9
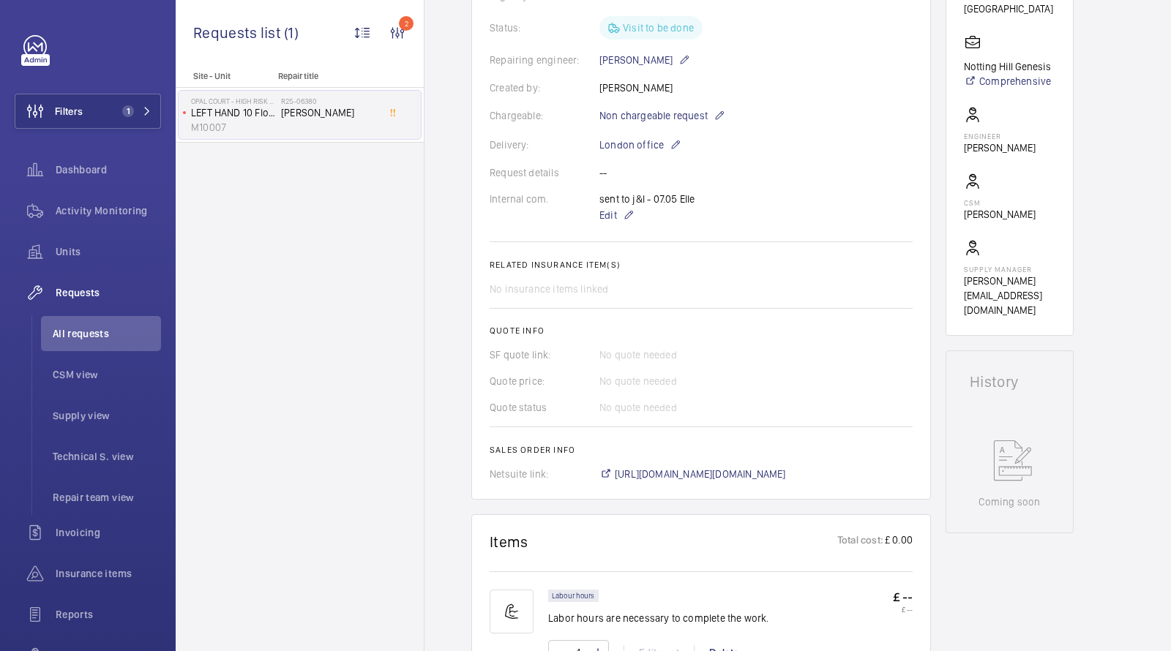
scroll to position [346, 0]
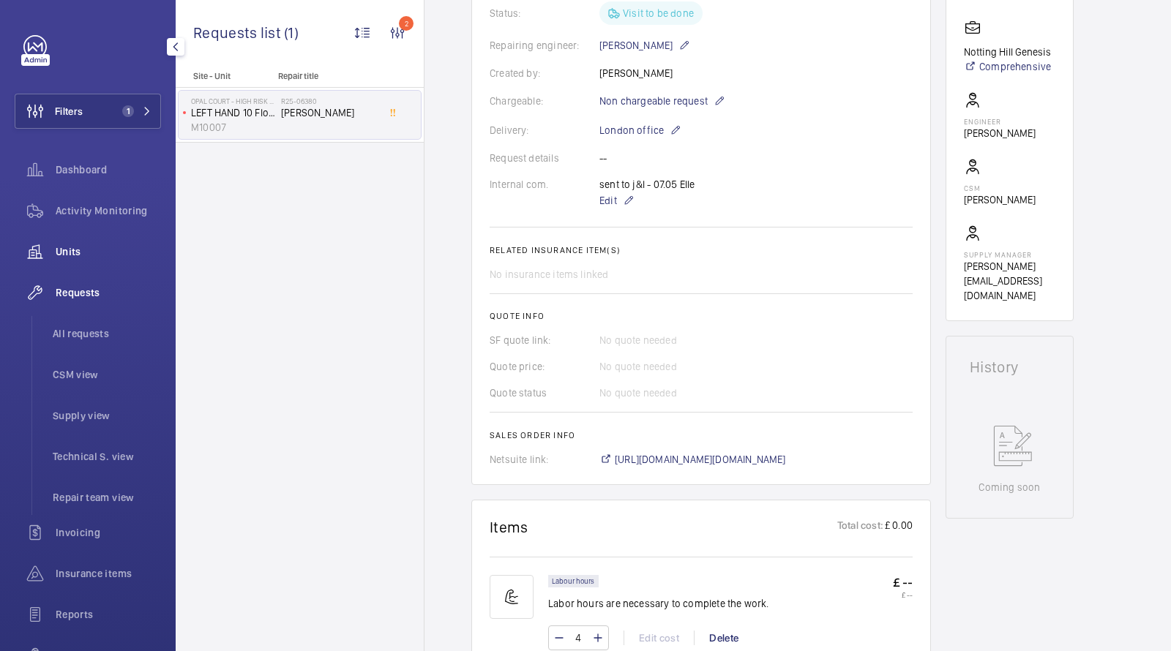
click at [91, 255] on span "Units" at bounding box center [108, 251] width 105 height 15
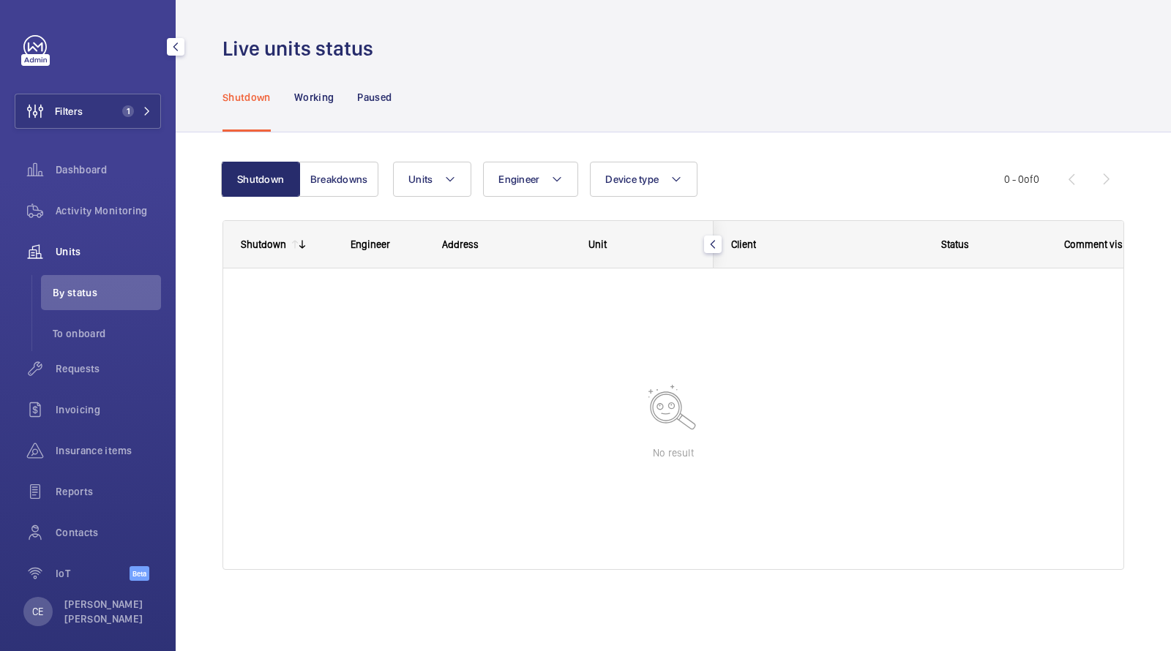
click at [72, 254] on span "Units" at bounding box center [108, 251] width 105 height 15
click at [126, 95] on button "Filters 1" at bounding box center [88, 111] width 146 height 35
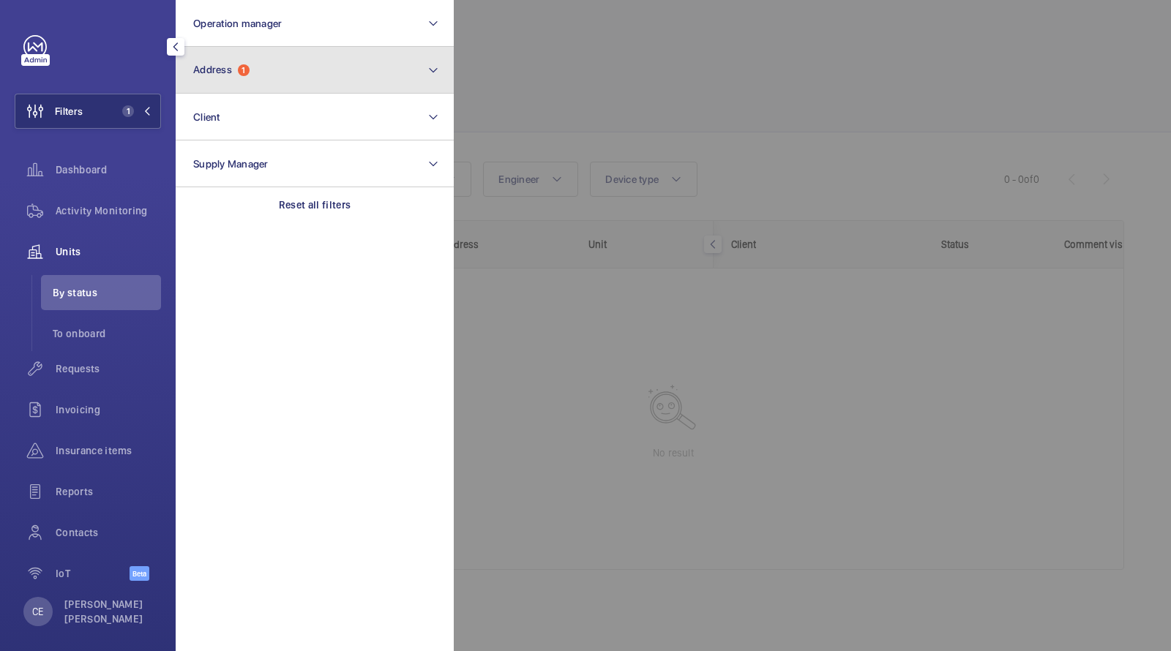
click at [242, 58] on button "Address 1" at bounding box center [315, 70] width 278 height 47
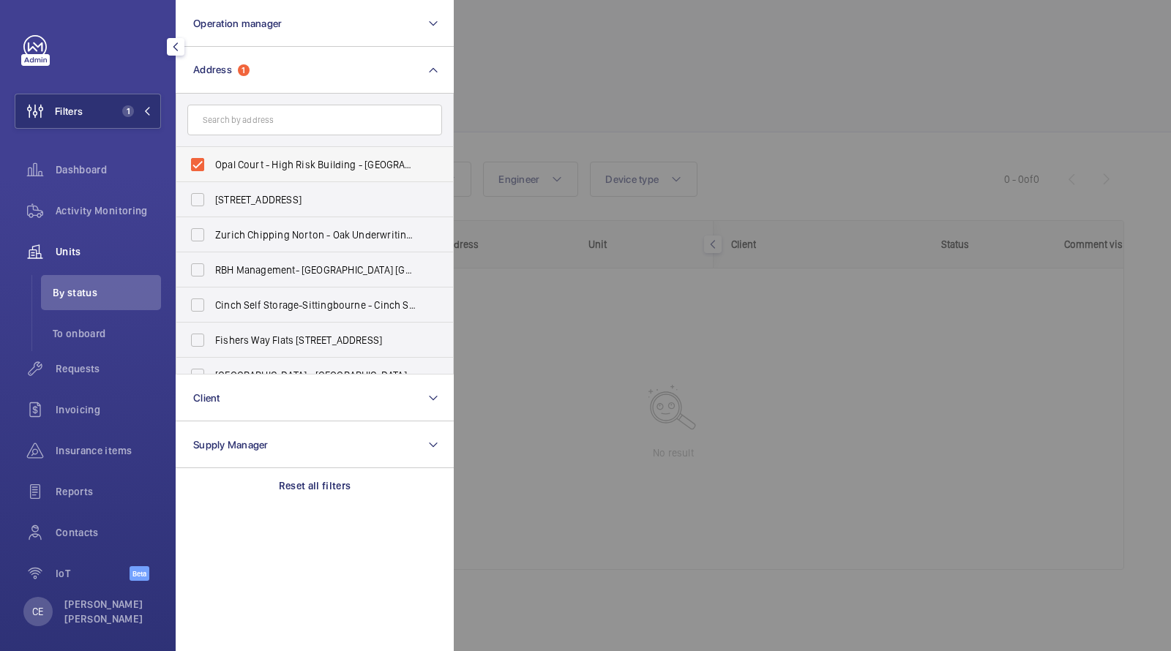
click at [257, 161] on span "Opal Court - High Risk Building - [GEOGRAPHIC_DATA]" at bounding box center [315, 164] width 201 height 15
click at [212, 161] on input "Opal Court - High Risk Building - [GEOGRAPHIC_DATA]" at bounding box center [197, 164] width 29 height 29
checkbox input "false"
click at [486, 130] on div at bounding box center [1039, 325] width 1171 height 651
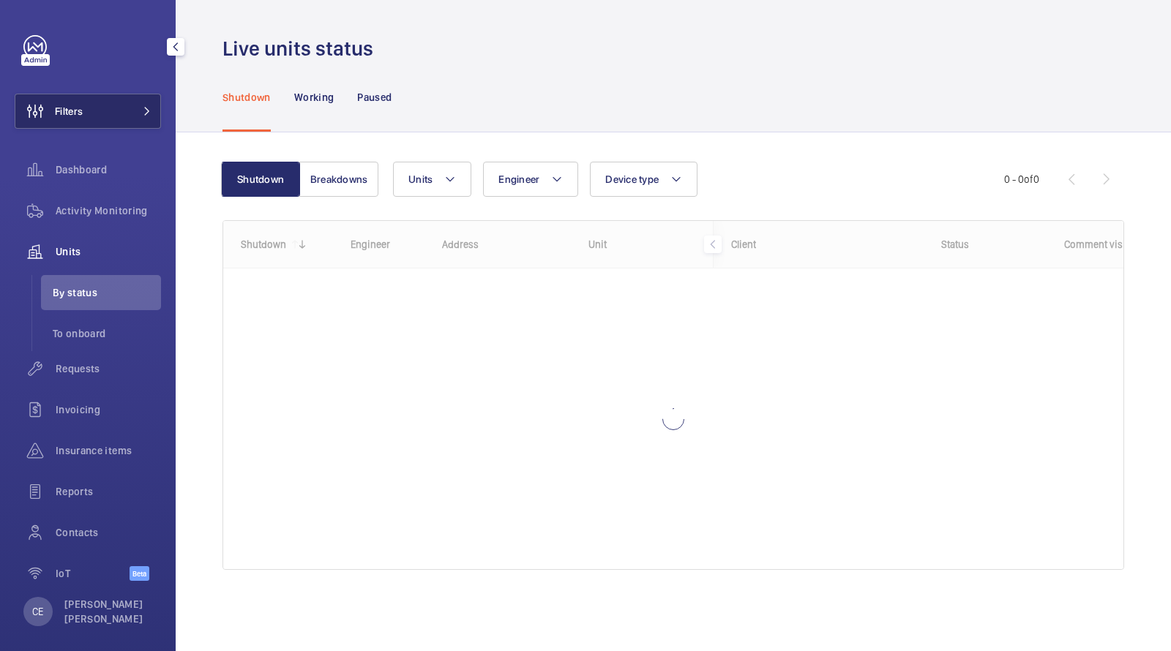
click at [153, 116] on button "Filters" at bounding box center [88, 111] width 146 height 35
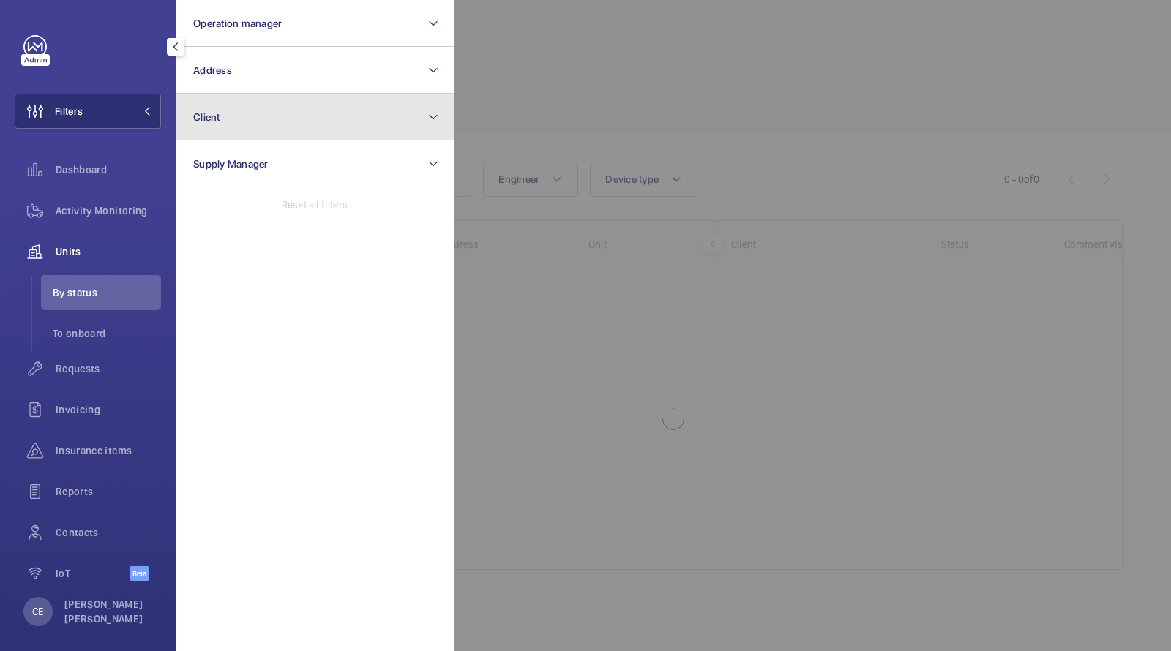
click at [256, 132] on button "Client" at bounding box center [315, 117] width 278 height 47
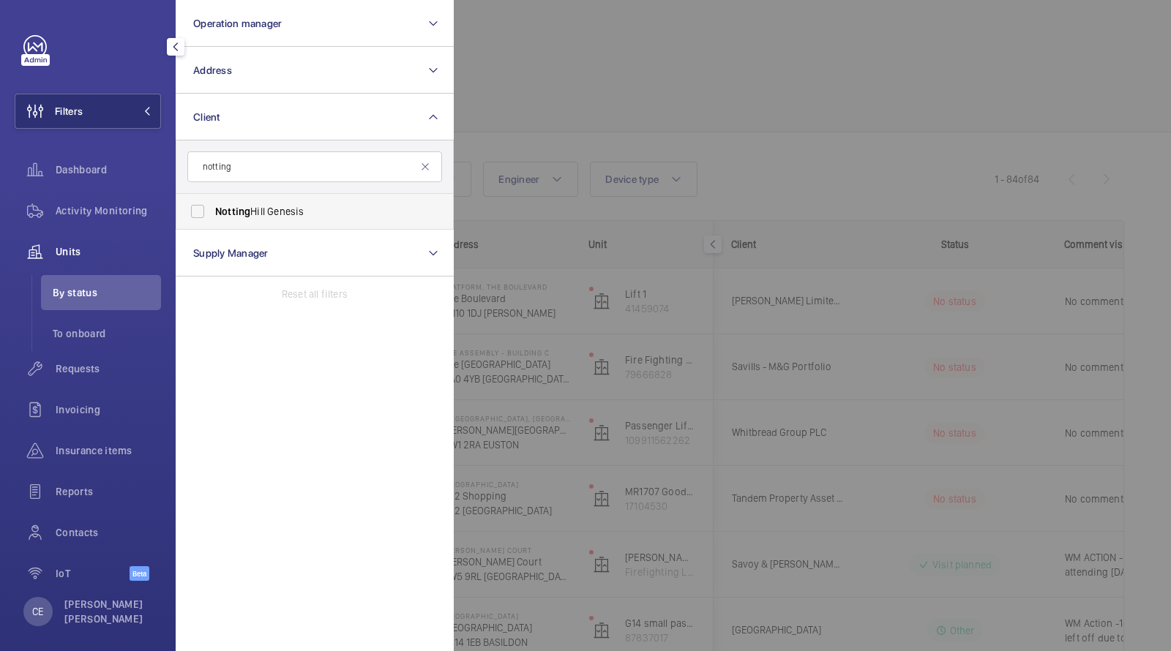
type input "notting"
click at [260, 214] on span "Notting Hill Genesis" at bounding box center [315, 211] width 201 height 15
click at [212, 214] on input "Notting Hill Genesis" at bounding box center [197, 211] width 29 height 29
checkbox input "true"
click at [745, 131] on div at bounding box center [1039, 325] width 1171 height 651
